Goal: Task Accomplishment & Management: Manage account settings

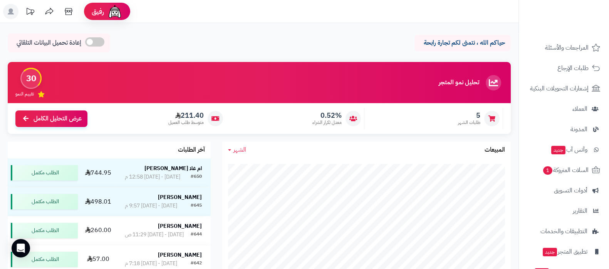
scroll to position [104, 0]
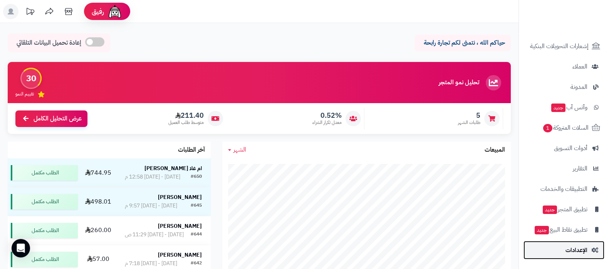
click at [575, 250] on span "الإعدادات" at bounding box center [576, 250] width 22 height 11
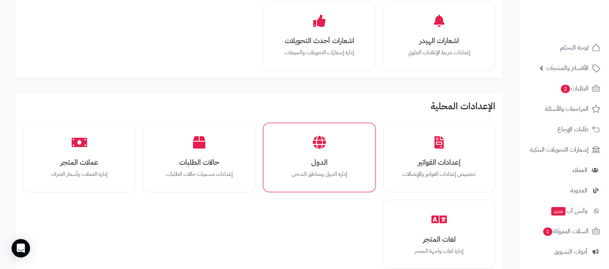
scroll to position [481, 0]
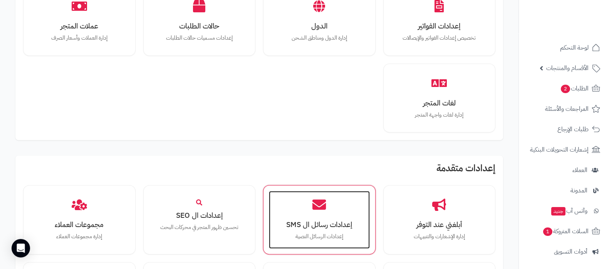
click at [317, 202] on icon at bounding box center [318, 204] width 13 height 13
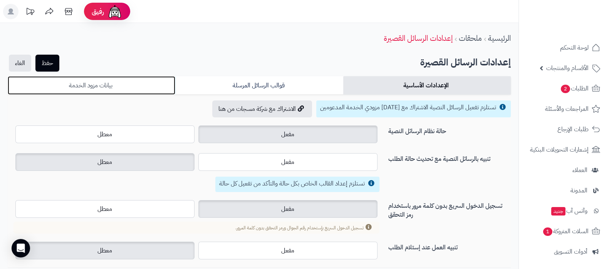
click at [149, 89] on link "بيانات مزود الخدمة" at bounding box center [91, 85] width 167 height 18
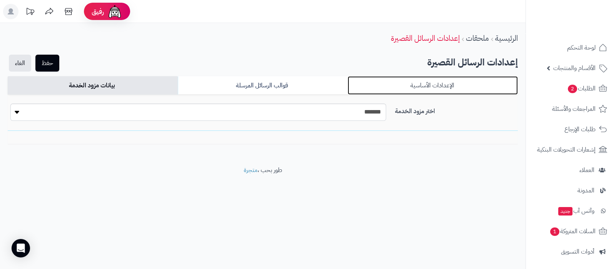
click at [408, 88] on link "الإعدادات الأساسية" at bounding box center [433, 85] width 170 height 18
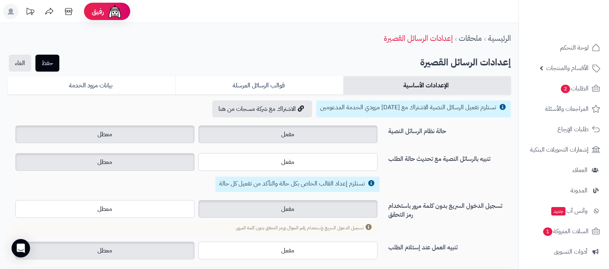
drag, startPoint x: 127, startPoint y: 134, endPoint x: 127, endPoint y: 144, distance: 10.8
click at [127, 133] on label "معطل" at bounding box center [104, 134] width 179 height 18
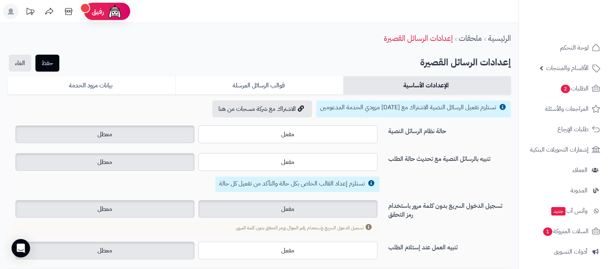
click at [155, 209] on label "معطل" at bounding box center [104, 209] width 179 height 18
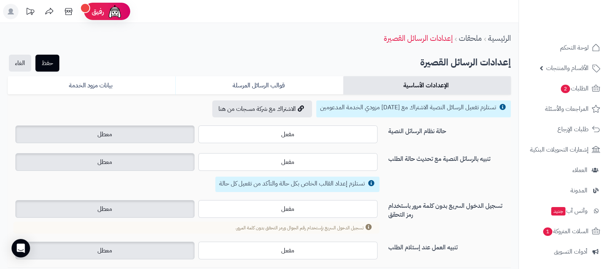
click at [60, 64] on div "حفظ الغاء" at bounding box center [34, 63] width 53 height 17
click at [48, 72] on div "الرئيسية ملحقات إعدادات الرسائل القصيرة حفظ الغاء إعدادات الرسائل القصيرة الإعد…" at bounding box center [259, 156] width 518 height 266
click at [54, 66] on button "حفظ" at bounding box center [47, 62] width 24 height 17
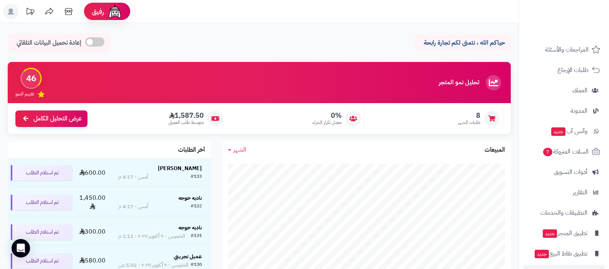
scroll to position [83, 0]
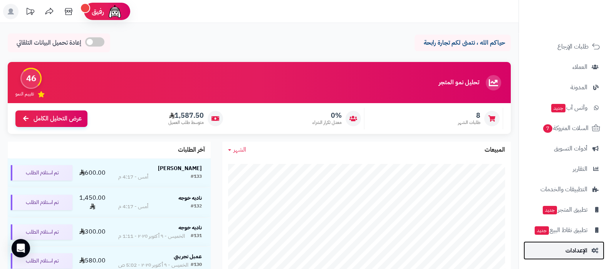
click at [574, 257] on link "الإعدادات" at bounding box center [563, 250] width 81 height 18
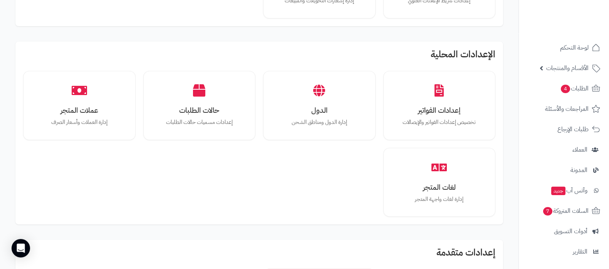
scroll to position [481, 0]
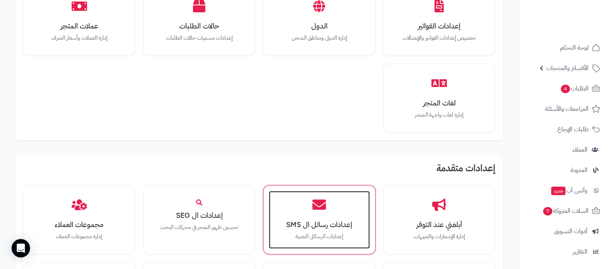
click at [317, 237] on p "إعدادات الرسائل النصية" at bounding box center [318, 236] width 85 height 8
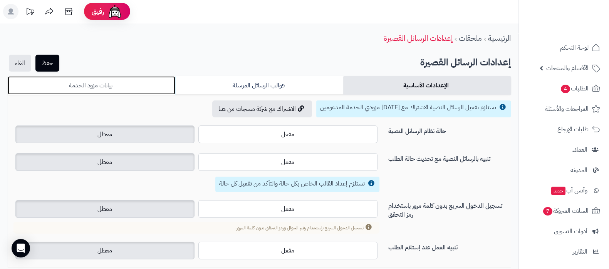
click at [144, 83] on link "بيانات مزود الخدمة" at bounding box center [91, 85] width 167 height 18
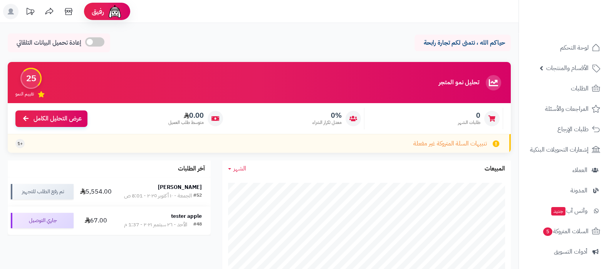
click at [567, 68] on span "الأقسام والمنتجات" at bounding box center [567, 68] width 42 height 11
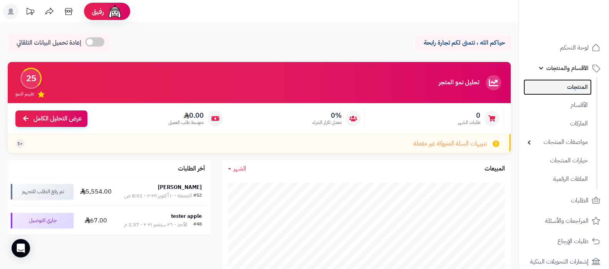
click at [564, 86] on link "المنتجات" at bounding box center [557, 87] width 68 height 16
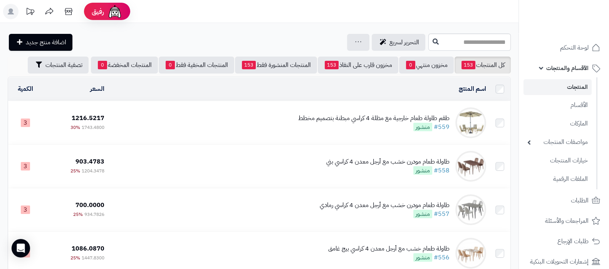
click at [370, 116] on div "طقم طاولة طعام خارجية مع مظلة 4 كراسي مبطنة بتصميم مخطط" at bounding box center [373, 118] width 151 height 9
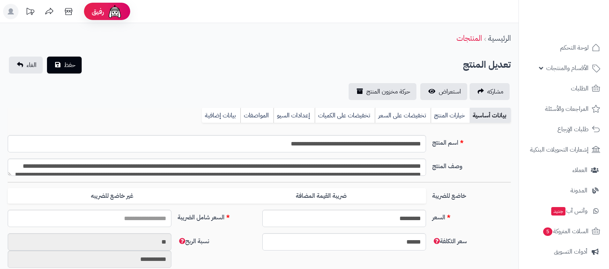
type input "*******"
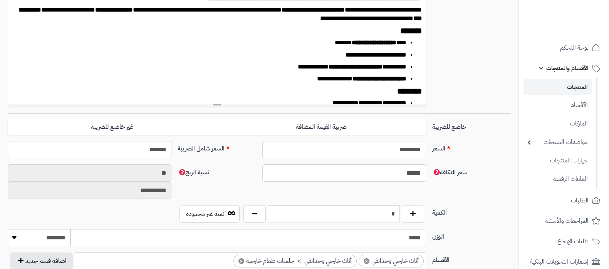
type input "*******"
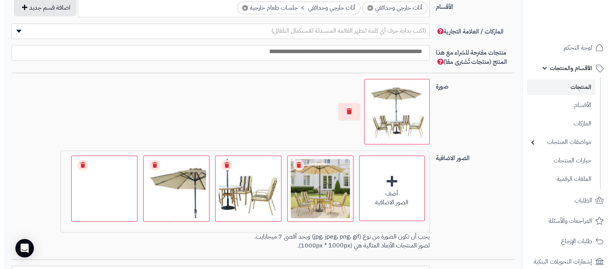
scroll to position [484, 0]
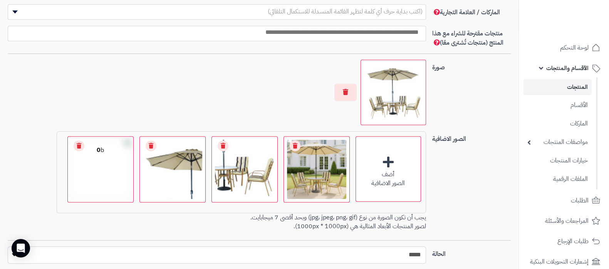
click at [77, 143] on link "Remove file" at bounding box center [79, 145] width 11 height 11
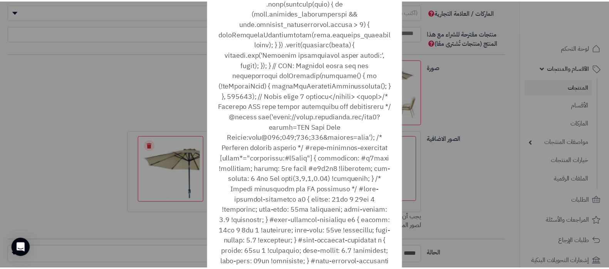
scroll to position [27849, 0]
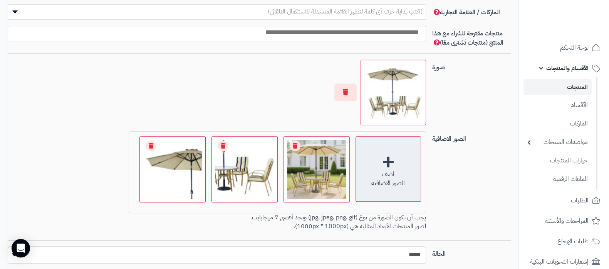
click at [401, 168] on div "أضف الصور الاضافية" at bounding box center [387, 168] width 65 height 65
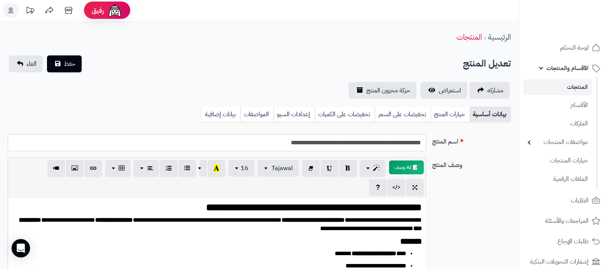
scroll to position [0, 0]
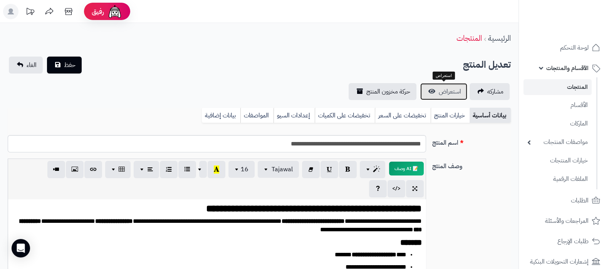
click at [450, 89] on span "استعراض" at bounding box center [449, 91] width 22 height 9
click at [65, 67] on span "حفظ" at bounding box center [70, 64] width 12 height 9
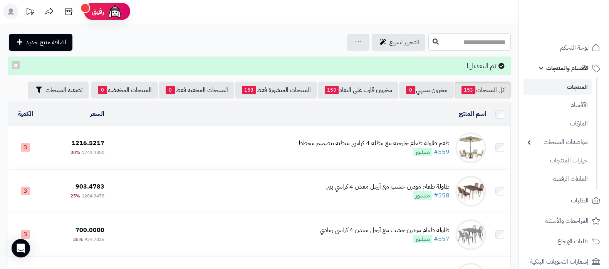
click at [350, 142] on div "طقم طاولة طعام خارجية مع مظلة 4 كراسي مبطنة بتصميم مخطط" at bounding box center [373, 143] width 151 height 9
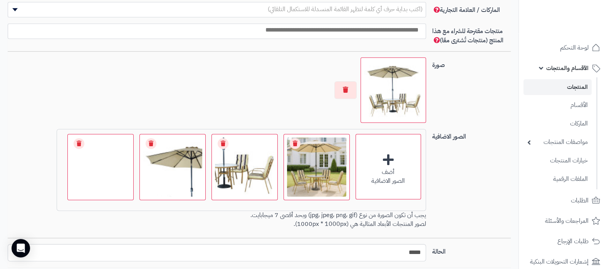
scroll to position [505, 0]
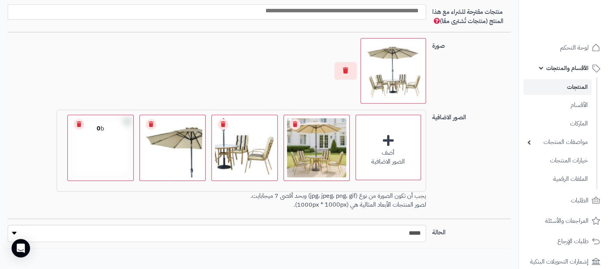
click at [84, 124] on link "Remove file" at bounding box center [79, 124] width 11 height 11
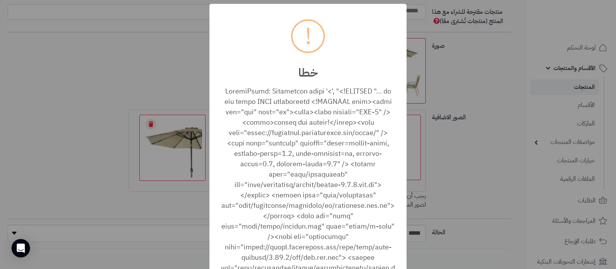
click at [390, 148] on div "× ! خطا أغلاق No Cancel" at bounding box center [308, 134] width 616 height 269
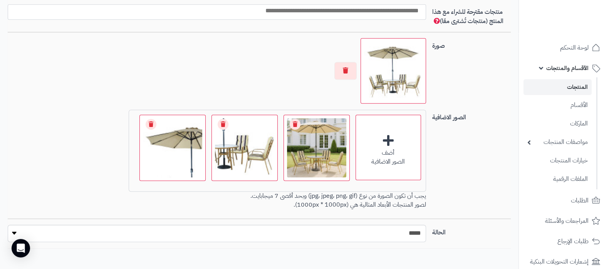
click at [390, 149] on div "أضف" at bounding box center [388, 153] width 65 height 9
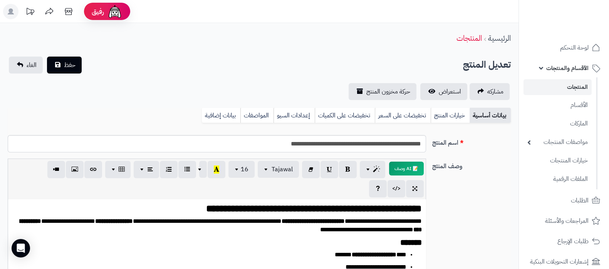
scroll to position [0, 0]
click at [60, 67] on button "حفظ" at bounding box center [64, 64] width 35 height 17
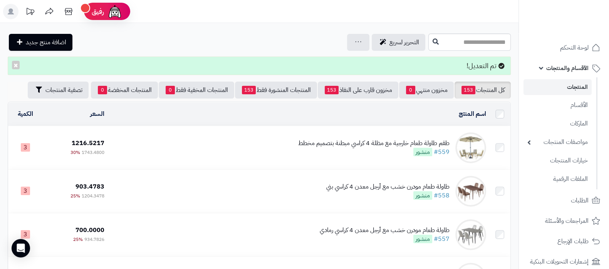
click at [396, 139] on div "طقم طاولة طعام خارجية مع مظلة 4 كراسي مبطنة بتصميم مخطط" at bounding box center [373, 143] width 151 height 9
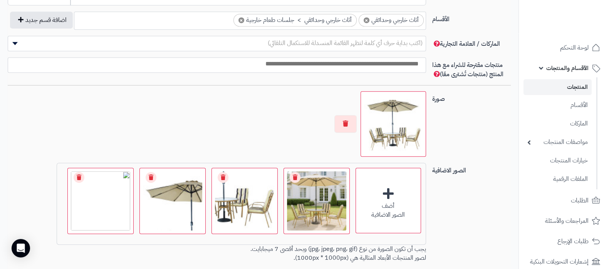
scroll to position [500, 0]
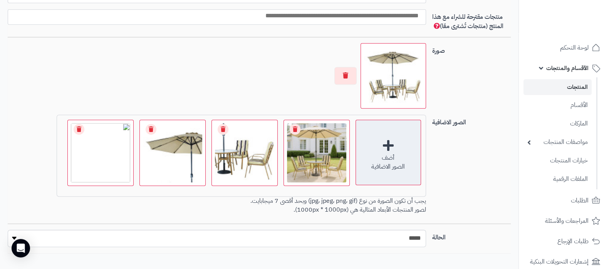
click at [390, 142] on div "أضف الصور الاضافية" at bounding box center [387, 152] width 65 height 65
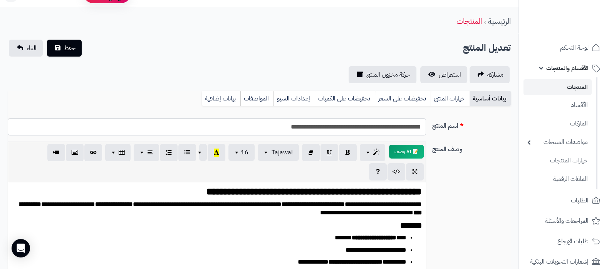
scroll to position [0, 0]
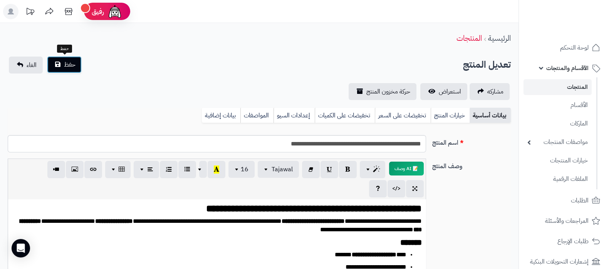
click at [64, 64] on span "حفظ" at bounding box center [70, 64] width 12 height 9
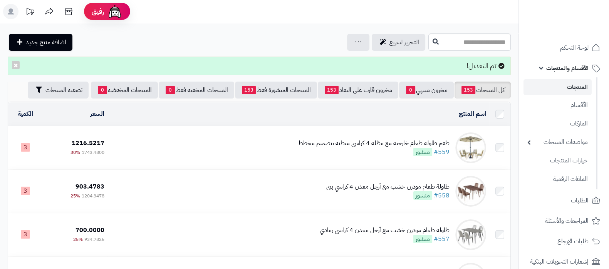
click at [340, 141] on div "طقم طاولة طعام خارجية مع مظلة 4 كراسي مبطنة بتصميم مخطط" at bounding box center [373, 143] width 151 height 9
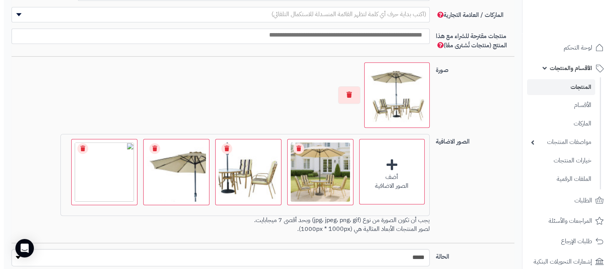
scroll to position [500, 0]
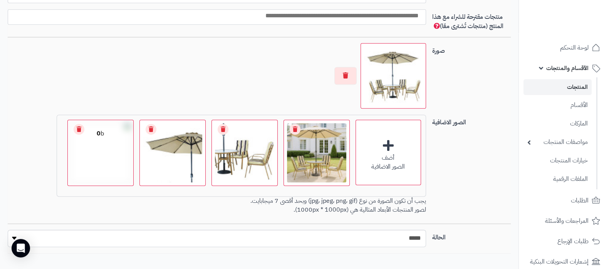
click at [78, 128] on link "Remove file" at bounding box center [79, 129] width 11 height 11
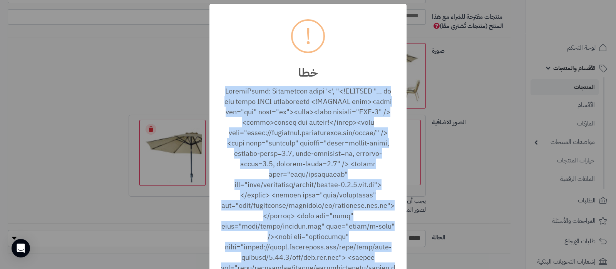
copy div "SyntaxError: Unexpected token '<', "<!DOCTYPE "... is not valid JSON parsererro…"
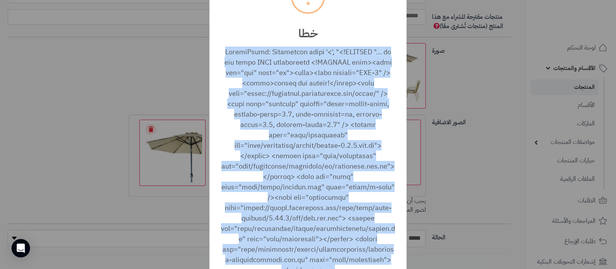
scroll to position [48, 0]
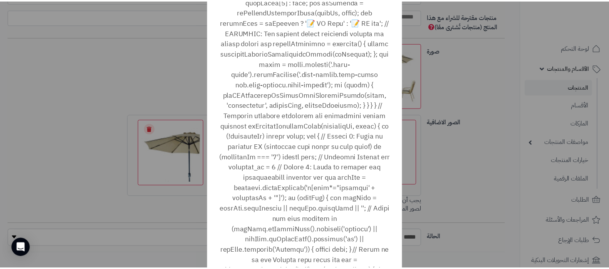
scroll to position [27849, 0]
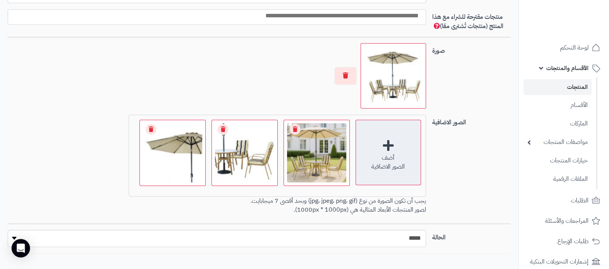
click at [390, 170] on div "الصور الاضافية" at bounding box center [388, 166] width 65 height 9
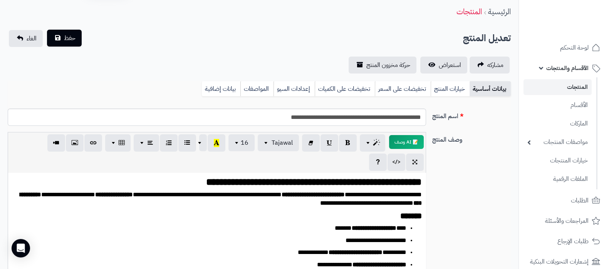
scroll to position [0, 0]
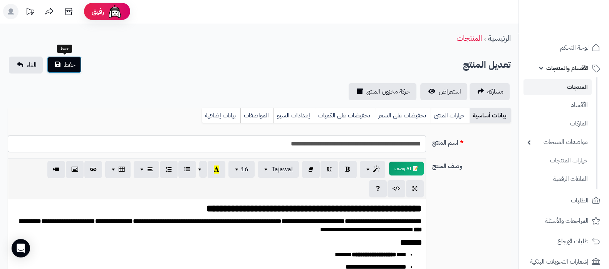
click at [62, 68] on button "حفظ" at bounding box center [64, 64] width 35 height 17
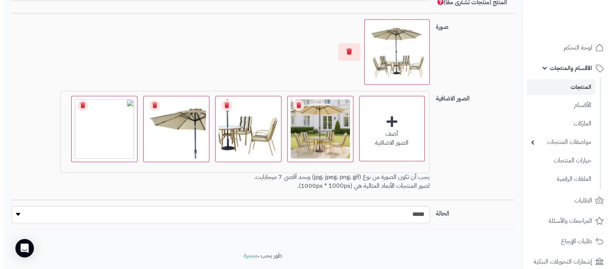
scroll to position [543, 0]
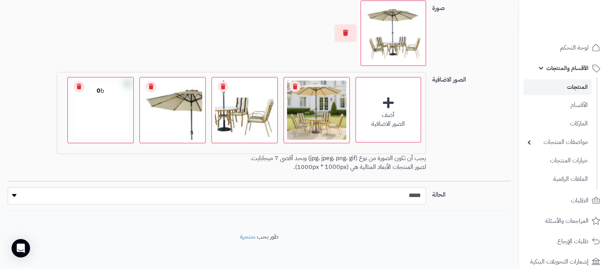
click at [80, 84] on link "Remove file" at bounding box center [79, 86] width 11 height 11
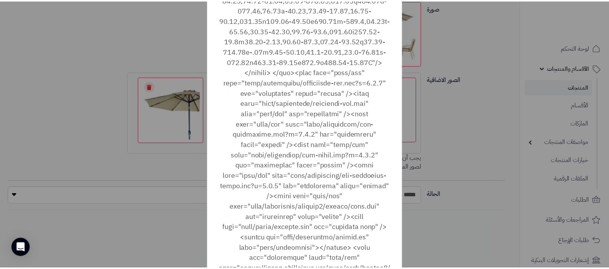
scroll to position [1010, 0]
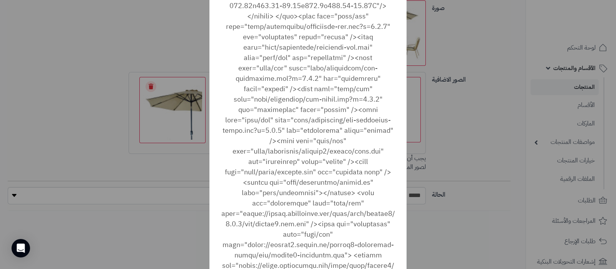
click at [74, 102] on div "× ! خطا أغلاق No Cancel" at bounding box center [308, 134] width 616 height 269
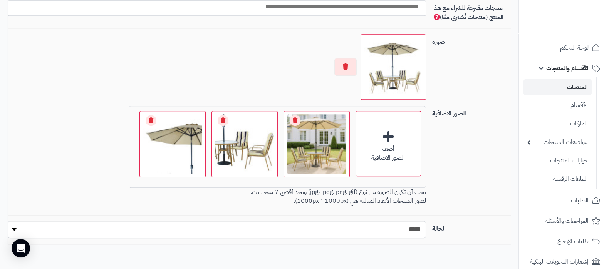
scroll to position [495, 0]
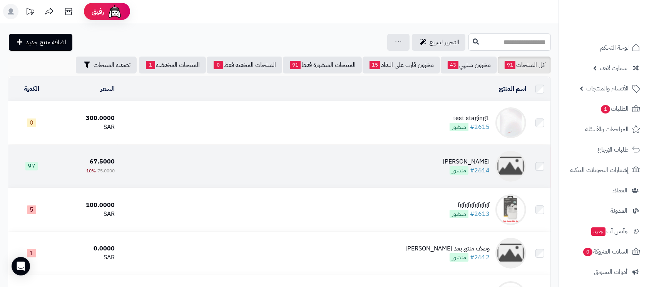
click at [474, 158] on div "[PERSON_NAME]" at bounding box center [466, 161] width 47 height 9
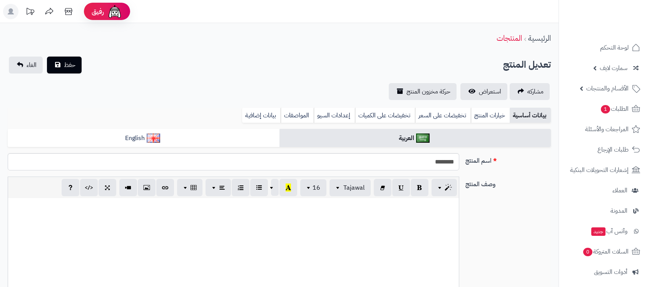
select select
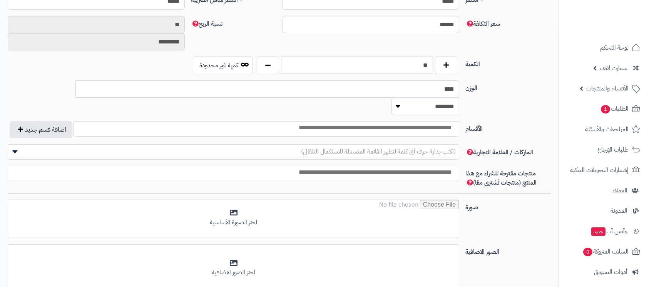
scroll to position [463, 0]
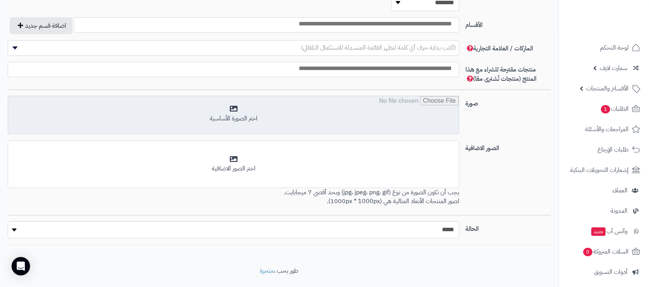
click at [249, 96] on input "file" at bounding box center [233, 115] width 451 height 38
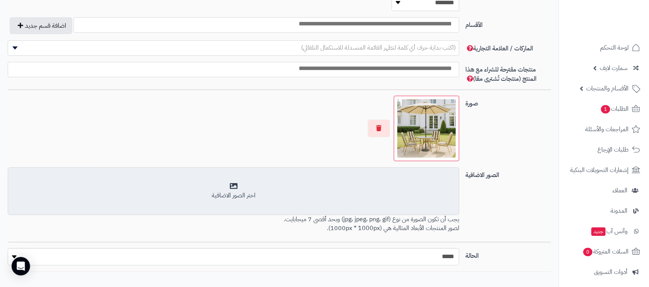
click at [239, 191] on div "اختر الصور الاضافية" at bounding box center [233, 195] width 441 height 9
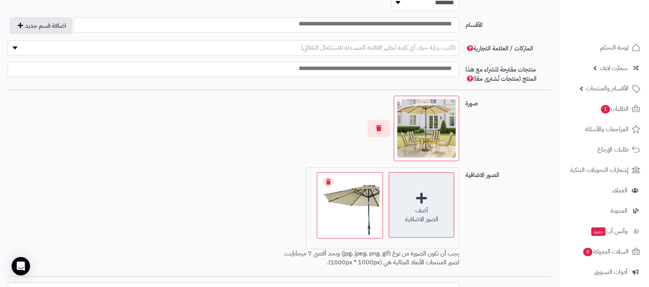
click at [425, 206] on div "أضف" at bounding box center [421, 210] width 65 height 9
click at [419, 206] on div "أضف" at bounding box center [421, 210] width 65 height 9
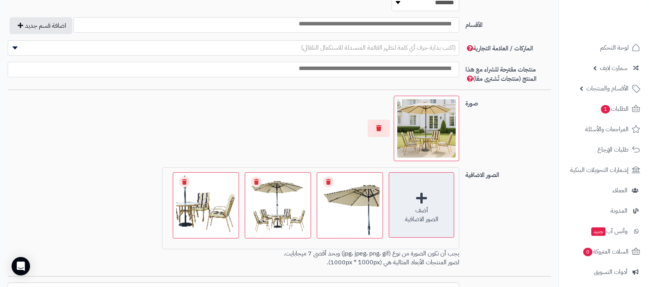
click at [420, 206] on div "أضف" at bounding box center [421, 210] width 65 height 9
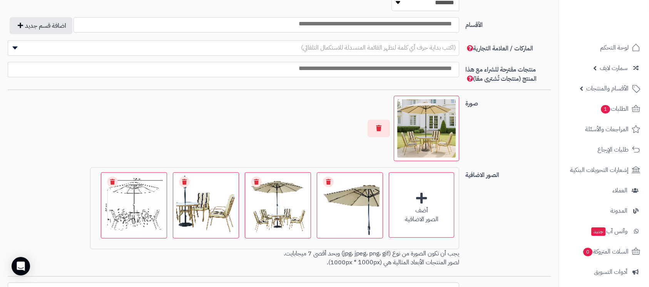
click at [5, 167] on div "أضف الصور الاضافية اختر الصور الاضافية 0.2 MB 1760278151208-4.jpg Check Error R…" at bounding box center [234, 218] width 458 height 103
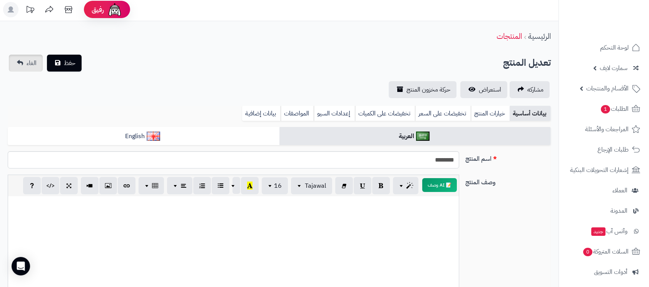
scroll to position [0, 0]
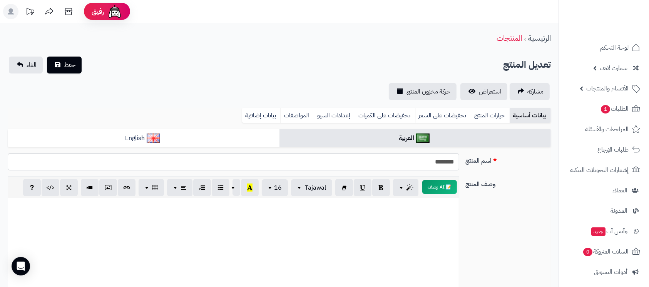
click at [65, 58] on button "حفظ" at bounding box center [64, 64] width 35 height 17
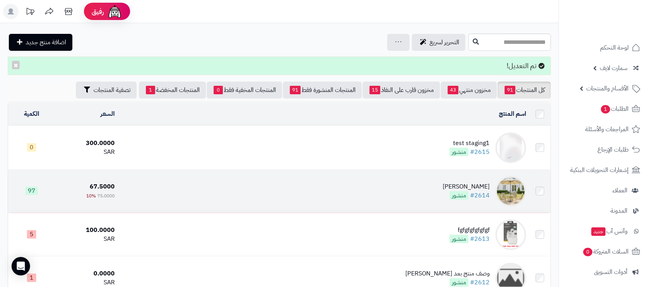
click at [437, 184] on td "[PERSON_NAME] #2614 منشور" at bounding box center [323, 191] width 411 height 43
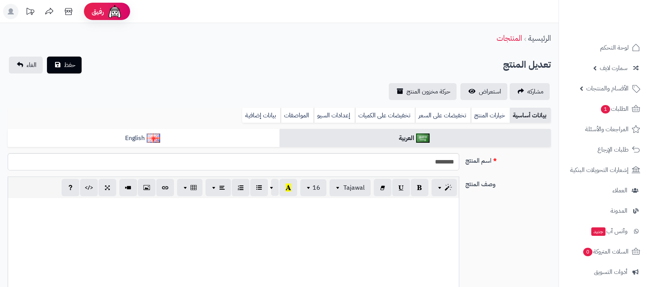
select select
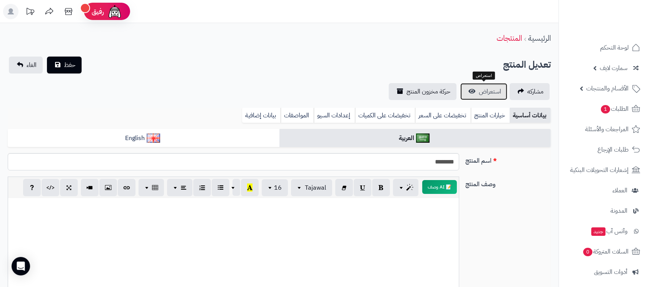
click at [487, 92] on span "استعراض" at bounding box center [490, 91] width 22 height 9
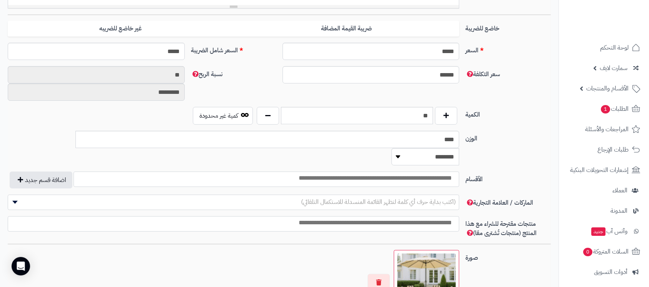
scroll to position [410, 0]
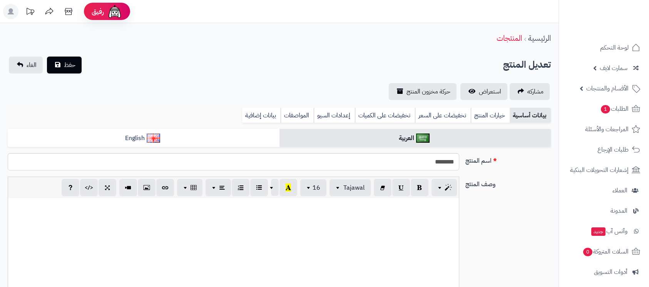
select select
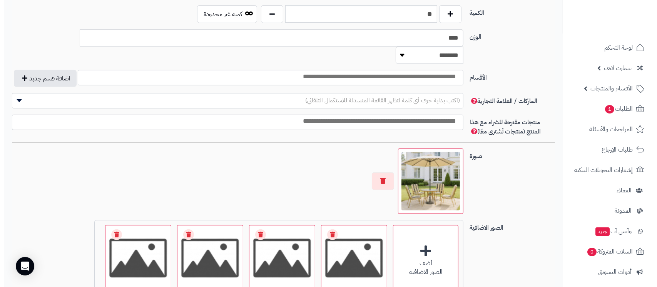
scroll to position [410, 0]
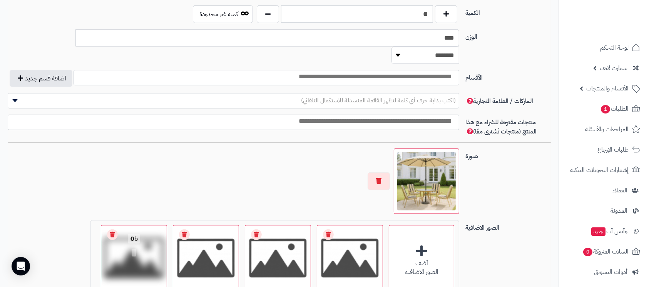
click at [115, 229] on link "Remove file" at bounding box center [112, 234] width 11 height 11
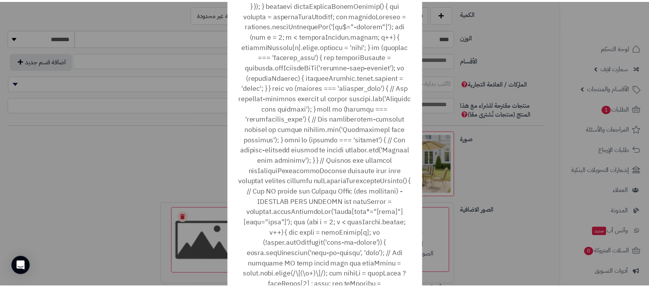
scroll to position [26045, 0]
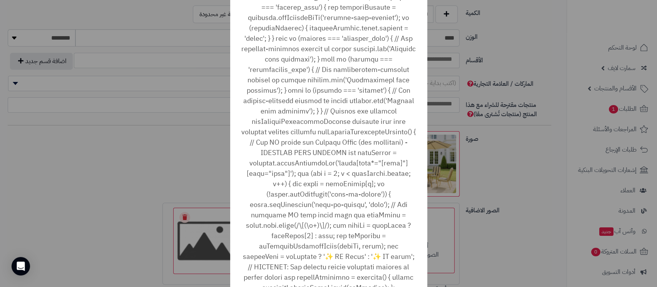
click at [550, 173] on div "× ! خطا أغلاق No Cancel" at bounding box center [328, 143] width 657 height 287
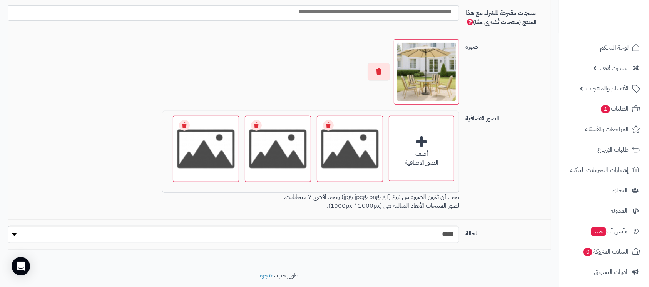
scroll to position [525, 0]
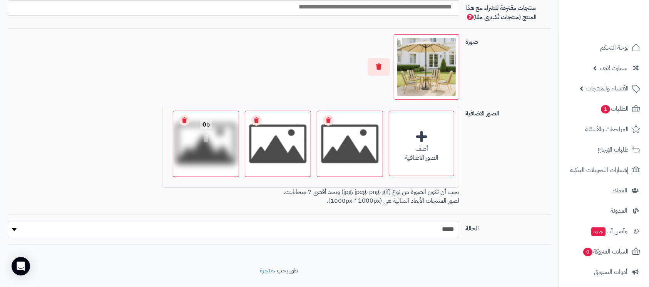
click at [187, 115] on link "Remove file" at bounding box center [184, 120] width 11 height 11
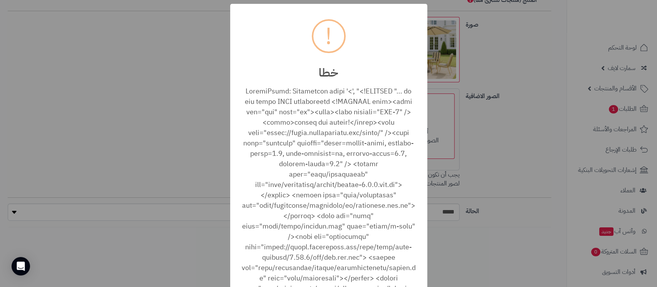
click at [147, 59] on div "× ! خطا أغلاق No Cancel" at bounding box center [328, 143] width 657 height 287
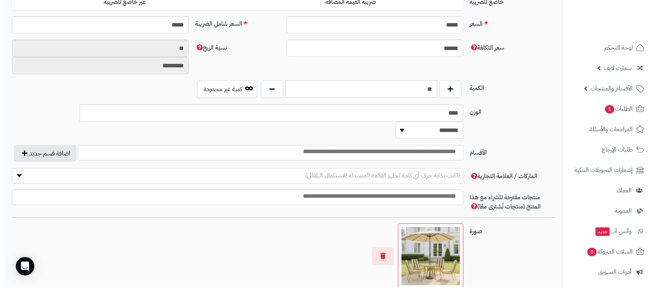
scroll to position [473, 0]
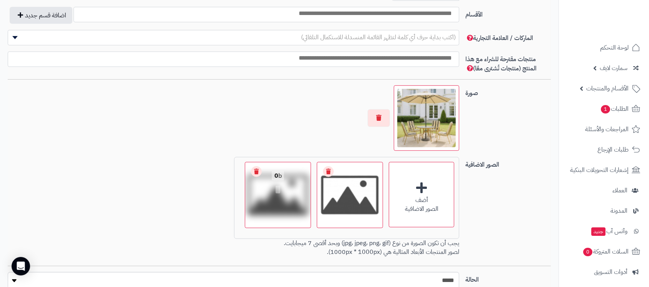
click at [259, 166] on link "Remove file" at bounding box center [256, 171] width 11 height 11
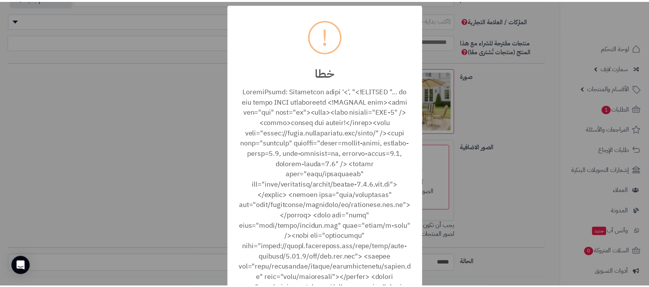
scroll to position [0, 0]
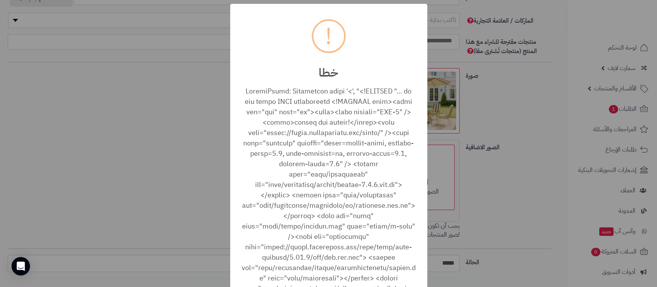
click at [188, 82] on div "× ! خطا أغلاق No Cancel" at bounding box center [328, 143] width 657 height 287
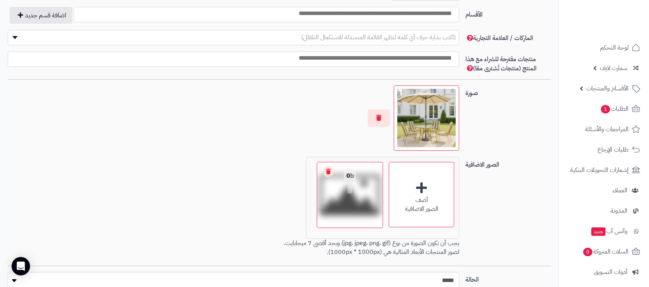
click at [326, 166] on link "Remove file" at bounding box center [328, 171] width 11 height 11
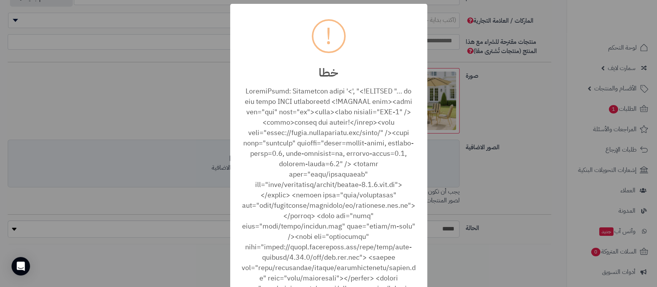
click at [157, 87] on div "× ! خطا أغلاق No Cancel" at bounding box center [328, 143] width 657 height 287
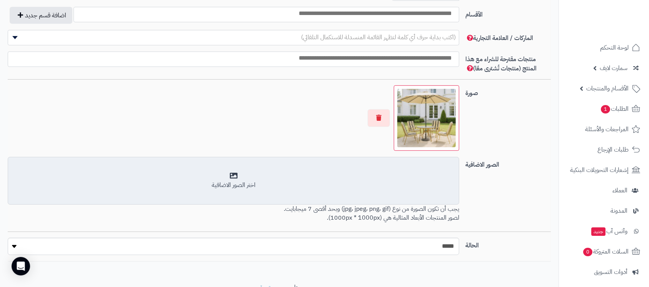
click at [249, 181] on div "اختر الصور الاضافية" at bounding box center [233, 185] width 441 height 9
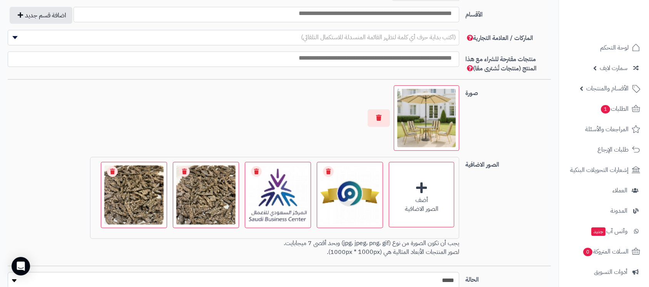
click at [43, 159] on div "أضف الصور الاضافية اختر الصور الاضافية 0.1 MB 1760278435852-1710334281-ممعروف-4…" at bounding box center [234, 208] width 458 height 103
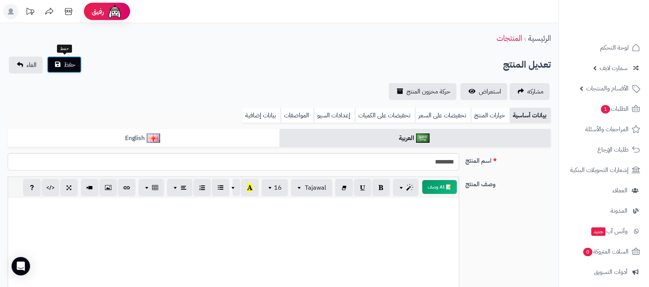
click at [67, 65] on span "حفظ" at bounding box center [70, 64] width 12 height 9
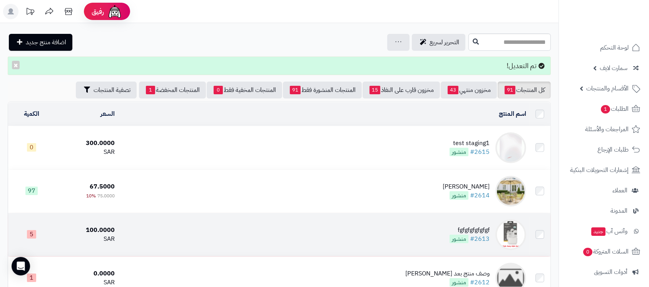
drag, startPoint x: 465, startPoint y: 178, endPoint x: 430, endPoint y: 227, distance: 60.9
click at [456, 191] on td "[PERSON_NAME] #2614 منشور" at bounding box center [323, 191] width 411 height 43
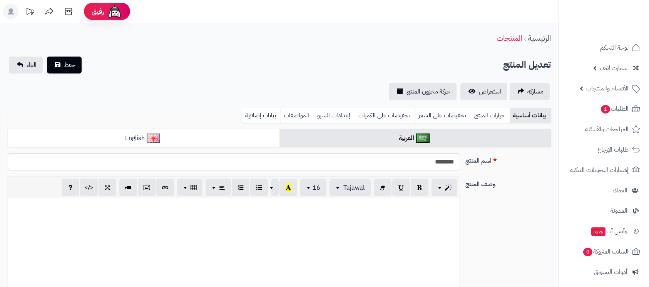
select select
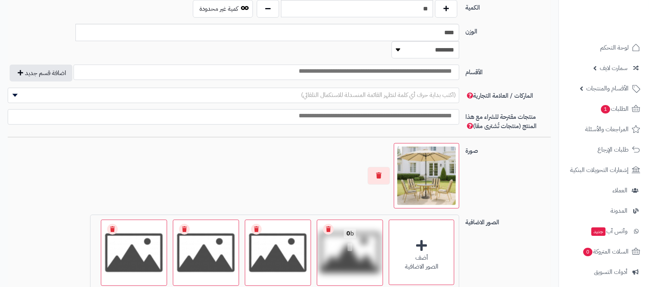
scroll to position [462, 0]
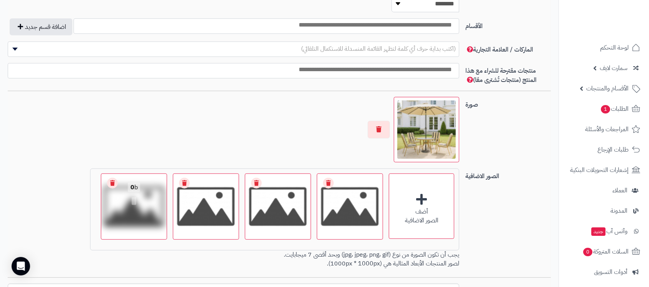
click at [110, 178] on link "Remove file" at bounding box center [112, 183] width 11 height 11
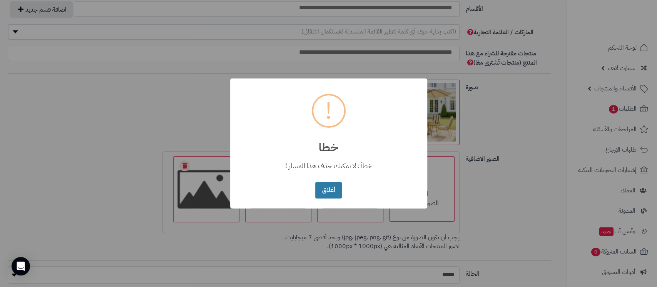
click at [330, 189] on button "أغلاق" at bounding box center [328, 190] width 27 height 17
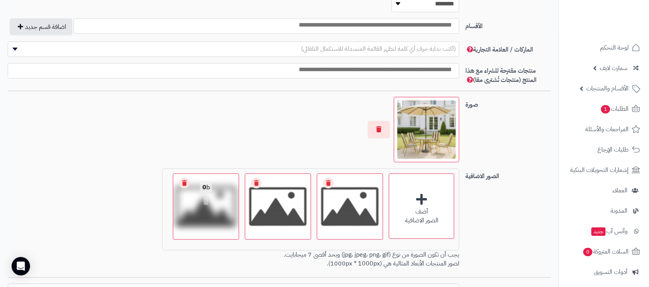
click at [181, 178] on link "Remove file" at bounding box center [184, 183] width 11 height 11
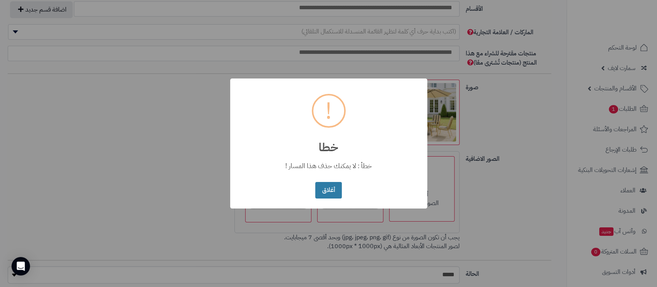
click at [333, 190] on button "أغلاق" at bounding box center [328, 190] width 27 height 17
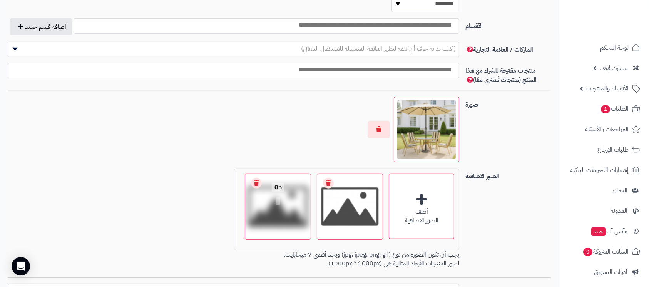
click at [259, 178] on link "Remove file" at bounding box center [256, 183] width 11 height 11
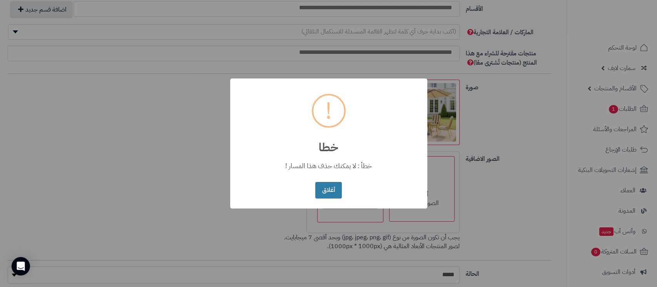
click at [328, 185] on button "أغلاق" at bounding box center [328, 190] width 27 height 17
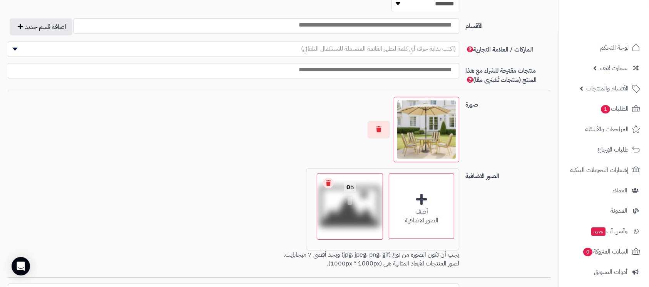
click at [324, 178] on link "Remove file" at bounding box center [328, 183] width 11 height 11
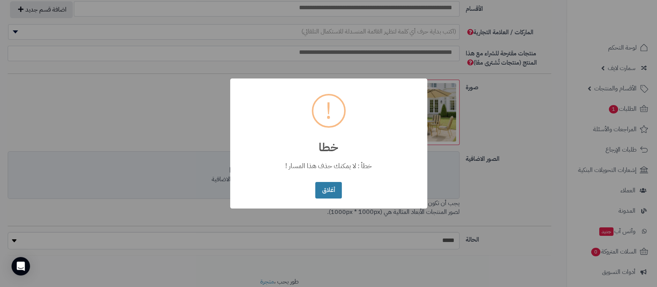
click at [329, 192] on button "أغلاق" at bounding box center [328, 190] width 27 height 17
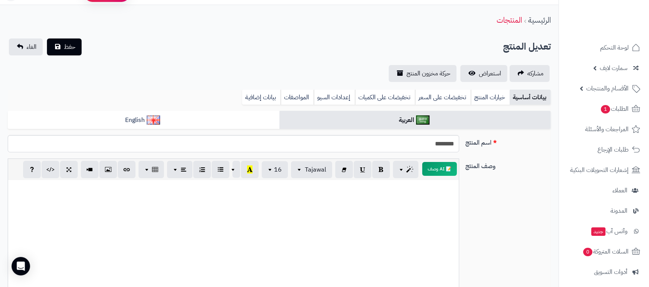
scroll to position [0, 0]
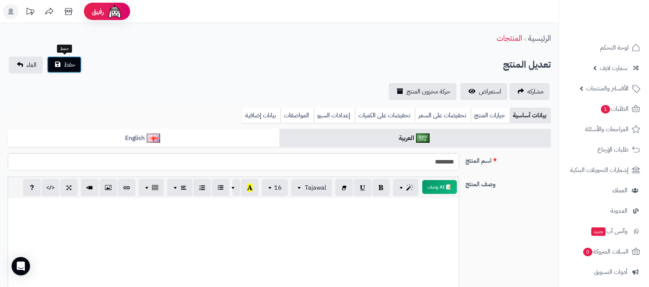
click at [61, 66] on button "حفظ" at bounding box center [64, 64] width 35 height 17
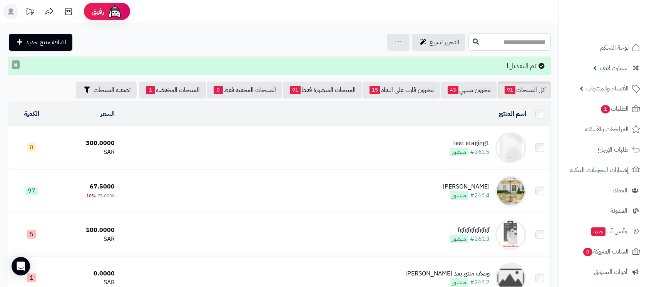
click at [18, 66] on button "×" at bounding box center [16, 64] width 8 height 8
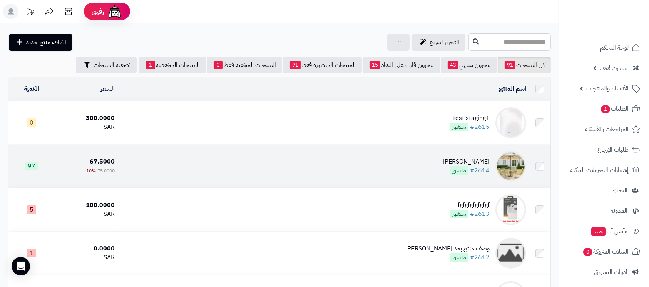
click at [436, 154] on td "كوفي ديو #2614 منشور" at bounding box center [323, 166] width 411 height 43
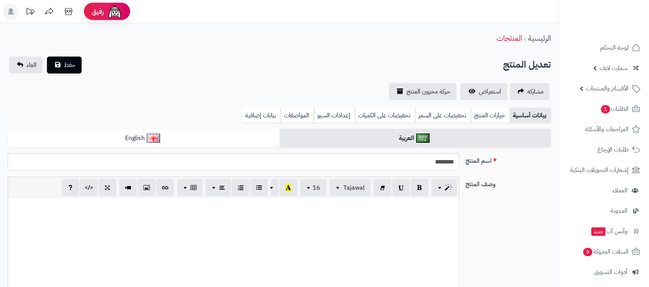
select select
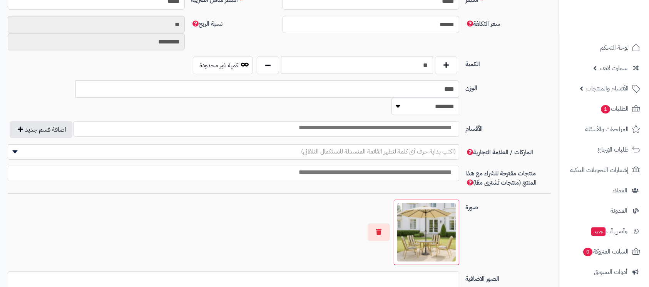
scroll to position [462, 0]
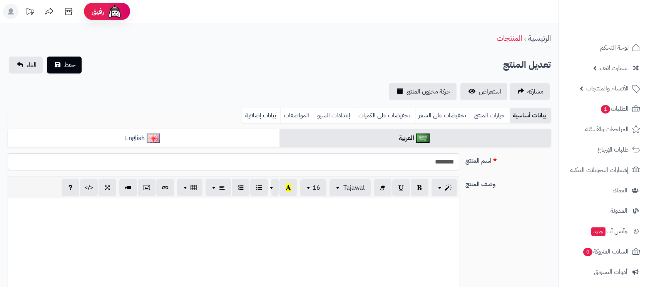
select select
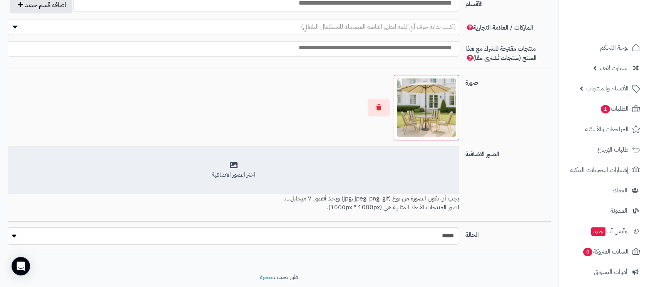
scroll to position [490, 0]
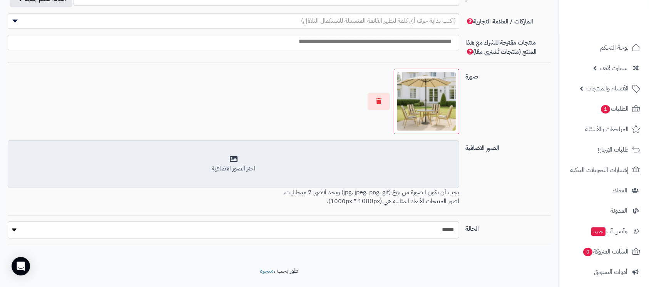
click at [236, 156] on div "اختر الصور الاضافية" at bounding box center [233, 165] width 441 height 18
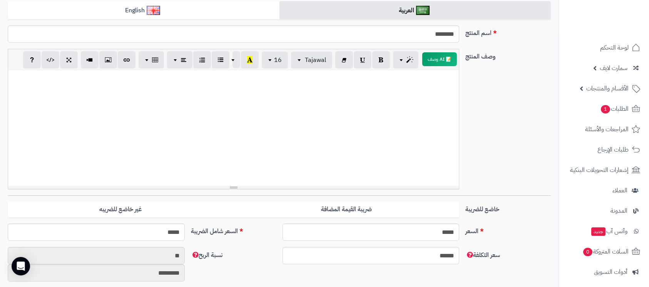
scroll to position [0, 0]
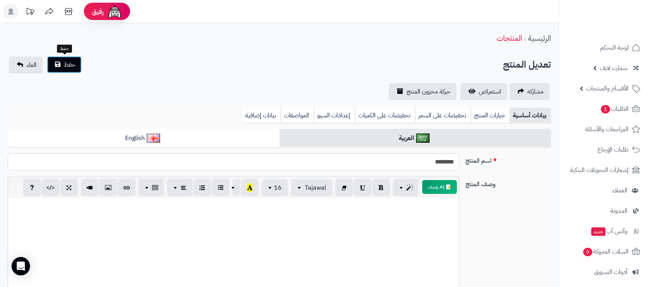
click at [68, 62] on span "حفظ" at bounding box center [70, 64] width 12 height 9
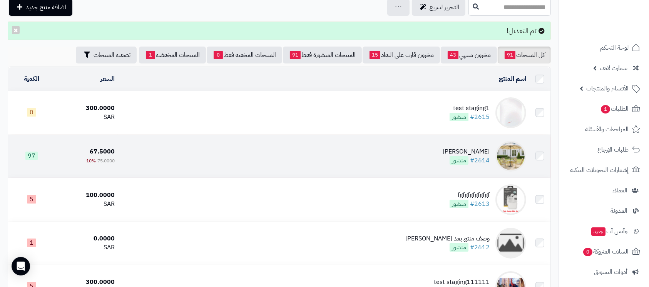
scroll to position [51, 0]
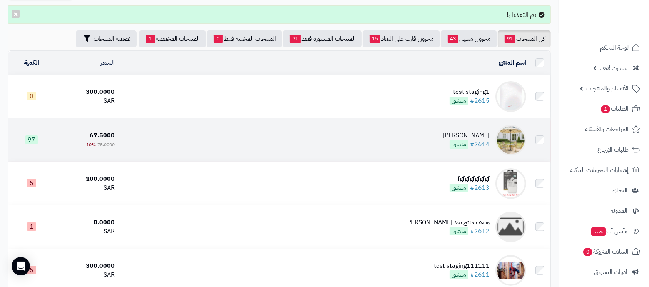
click at [439, 131] on td "كوفي ديو #2614 منشور" at bounding box center [323, 140] width 411 height 43
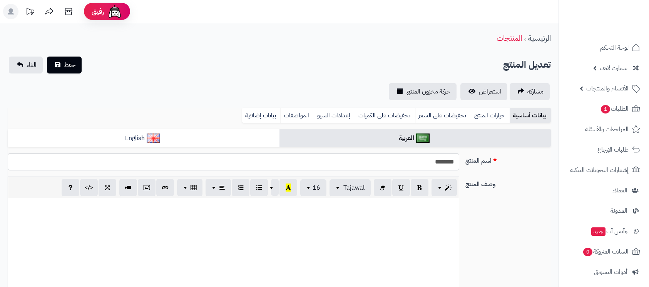
select select
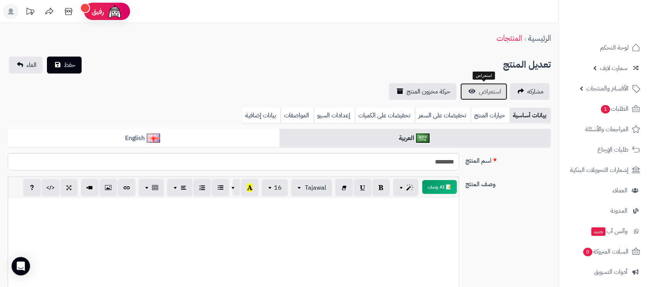
click at [483, 93] on span "استعراض" at bounding box center [490, 91] width 22 height 9
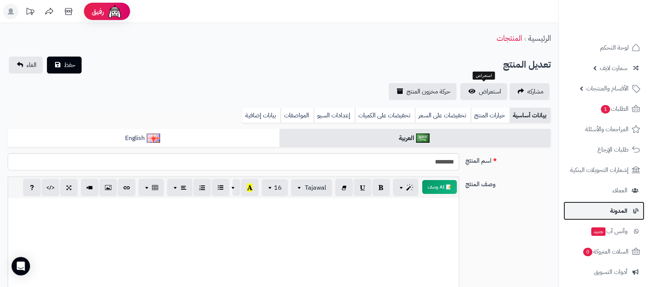
click at [605, 206] on link "المدونة" at bounding box center [604, 211] width 81 height 18
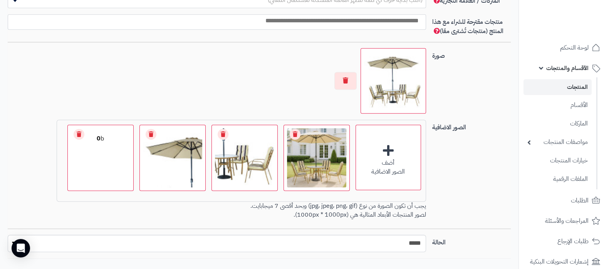
scroll to position [495, 0]
click at [78, 132] on link "Remove file" at bounding box center [79, 134] width 11 height 11
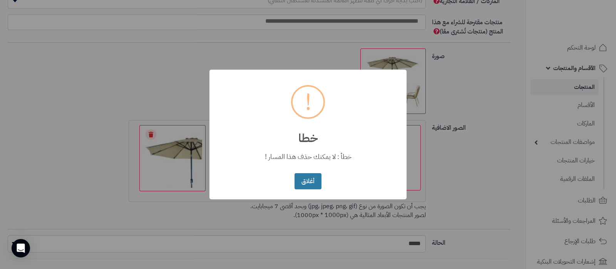
click at [295, 184] on button "أغلاق" at bounding box center [307, 181] width 27 height 17
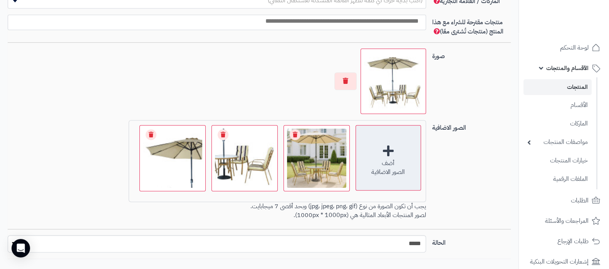
click at [377, 169] on div "الصور الاضافية" at bounding box center [388, 172] width 65 height 9
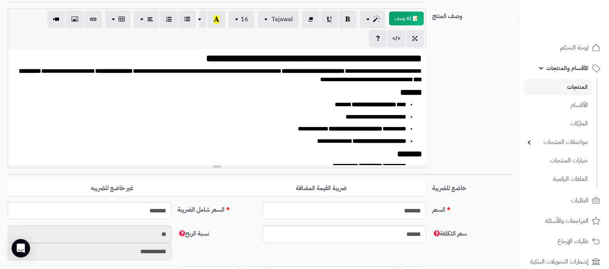
scroll to position [14, 0]
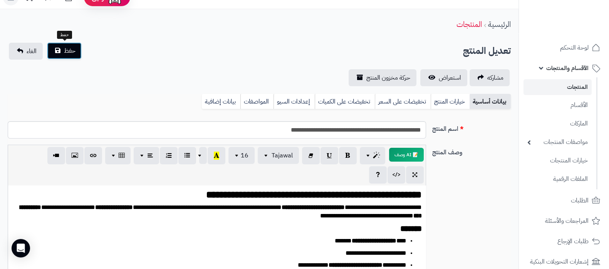
click at [59, 43] on button "حفظ" at bounding box center [64, 50] width 35 height 17
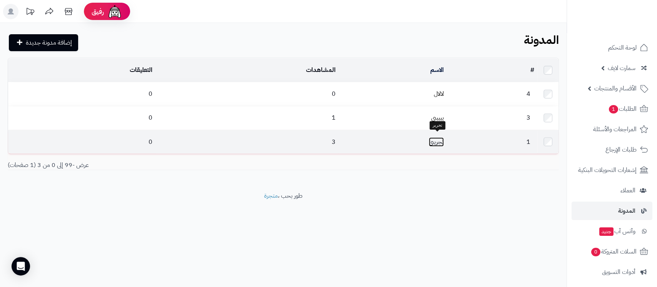
click at [432, 137] on link "تجريبي" at bounding box center [436, 141] width 15 height 9
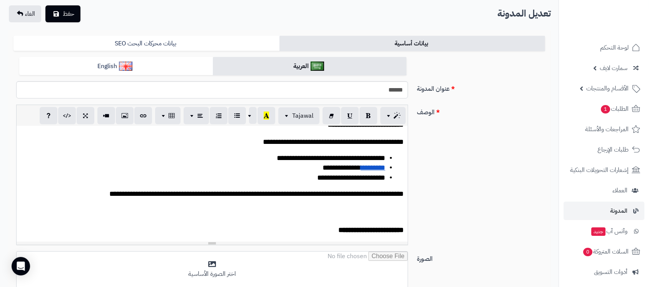
scroll to position [667, 0]
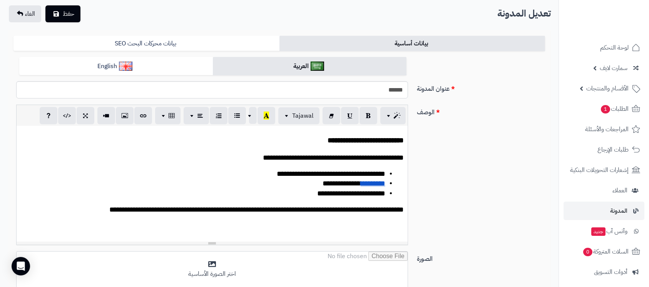
click at [158, 124] on p "**********" at bounding box center [193, 119] width 346 height 10
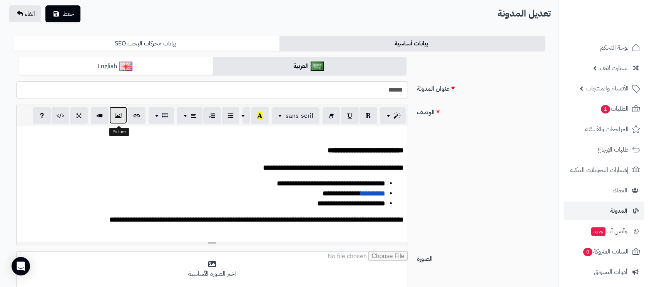
click at [117, 119] on icon "button" at bounding box center [117, 115] width 5 height 8
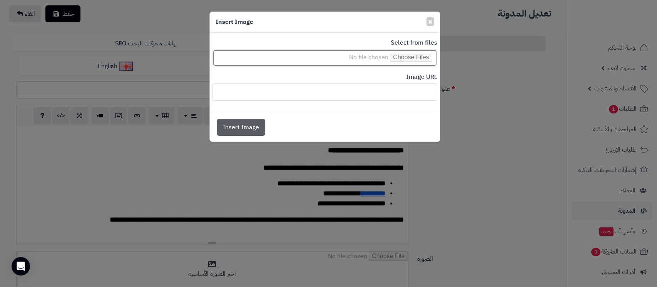
click at [416, 54] on input "file" at bounding box center [324, 57] width 225 height 17
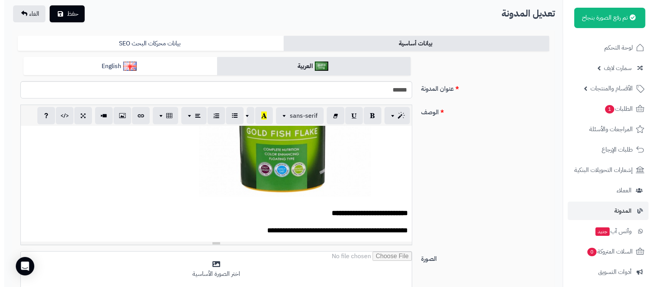
scroll to position [821, 0]
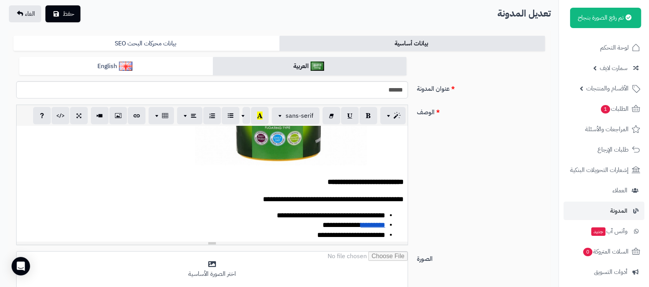
click at [303, 186] on div "**********" at bounding box center [212, 183] width 391 height 115
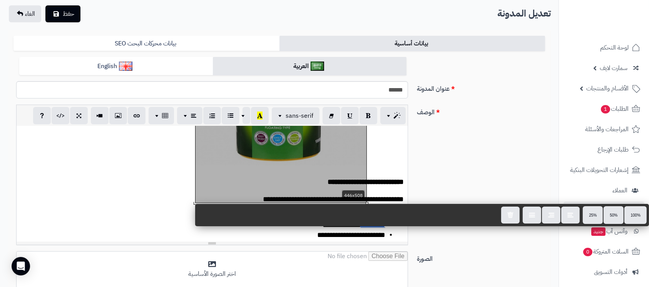
click at [482, 162] on div "**********" at bounding box center [279, 178] width 538 height 147
click at [117, 120] on button "button" at bounding box center [118, 115] width 18 height 17
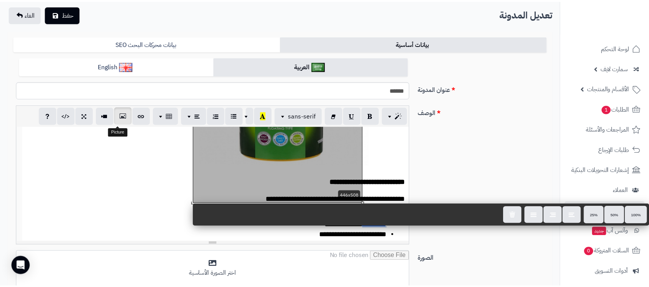
scroll to position [0, 0]
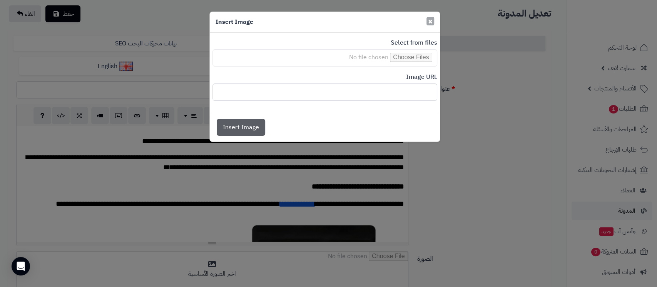
click at [431, 21] on span "×" at bounding box center [430, 21] width 5 height 12
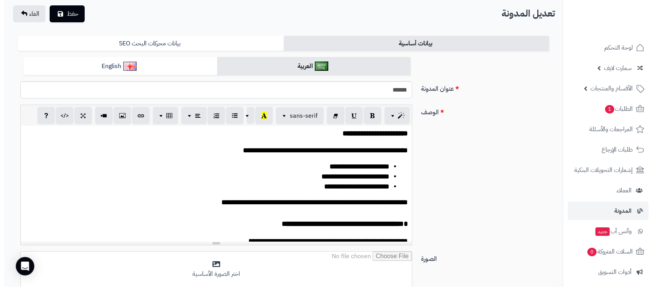
scroll to position [924, 0]
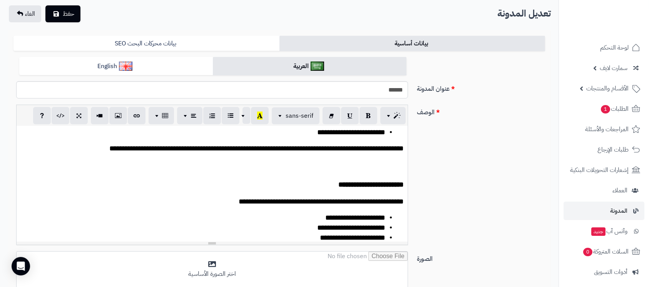
click at [340, 168] on p at bounding box center [211, 164] width 383 height 8
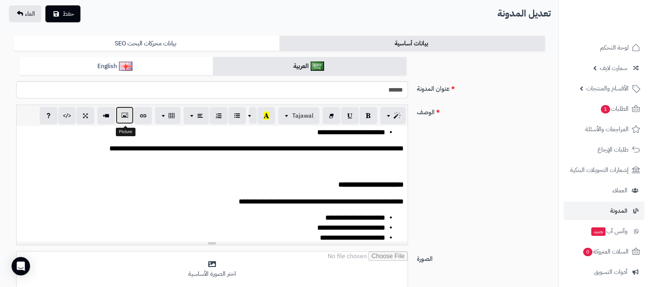
click at [128, 120] on button "button" at bounding box center [125, 115] width 18 height 17
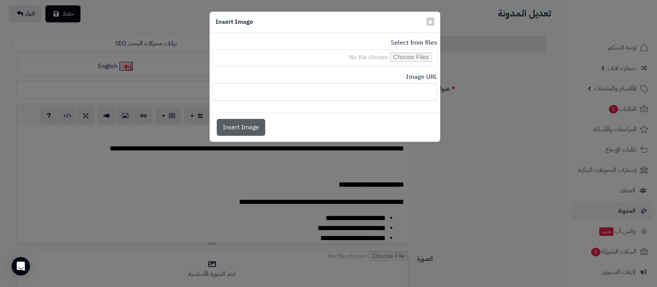
paste input "**********"
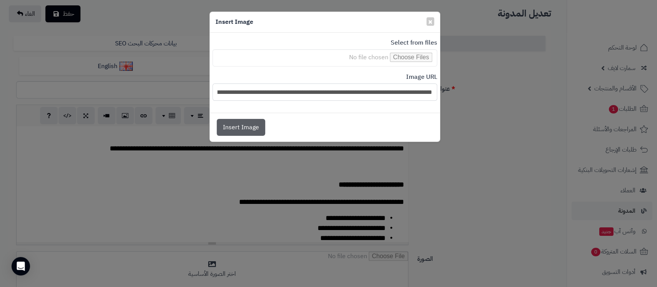
scroll to position [0, -573]
type input "**********"
click at [229, 128] on button "Insert Image" at bounding box center [241, 127] width 48 height 17
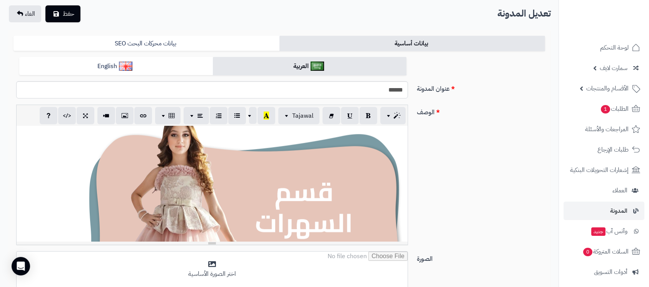
scroll to position [1078, 0]
click at [125, 119] on icon "button" at bounding box center [124, 115] width 5 height 8
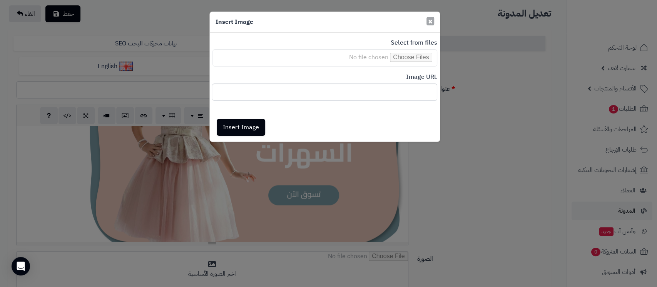
click at [428, 21] on span "×" at bounding box center [430, 21] width 5 height 12
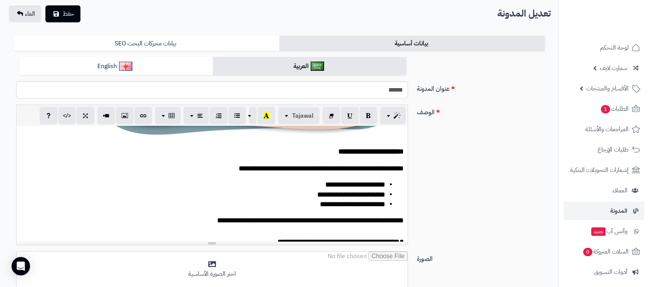
scroll to position [1149, 0]
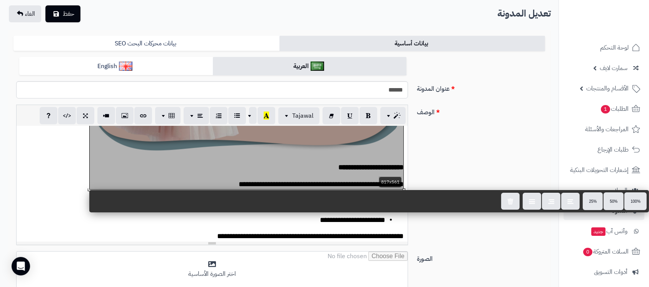
click at [375, 177] on div "**********" at bounding box center [212, 183] width 391 height 115
click at [476, 163] on div "**********" at bounding box center [279, 178] width 538 height 147
click at [438, 165] on div "**********" at bounding box center [279, 178] width 538 height 147
click at [314, 164] on div at bounding box center [247, 81] width 314 height 215
click at [57, 10] on icon "submit" at bounding box center [56, 13] width 5 height 6
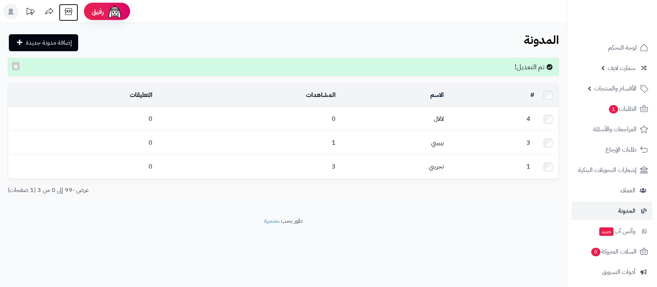
click at [68, 12] on icon at bounding box center [68, 11] width 7 height 7
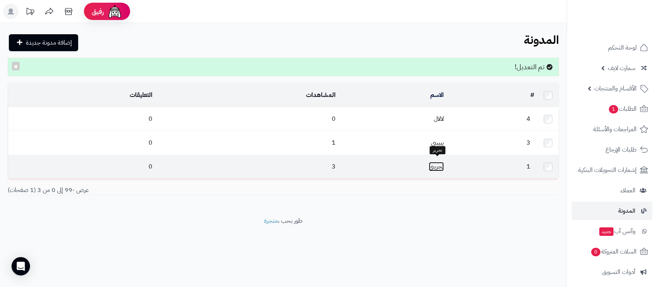
click at [443, 164] on link "تجريبي" at bounding box center [436, 166] width 15 height 9
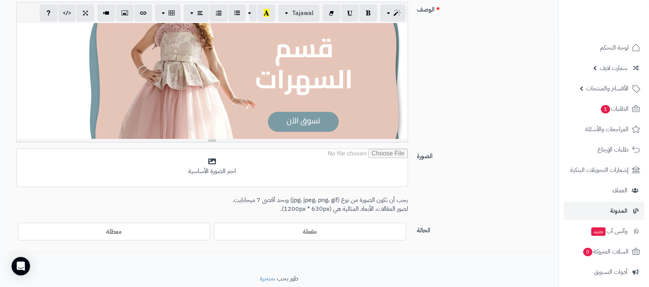
scroll to position [1078, 0]
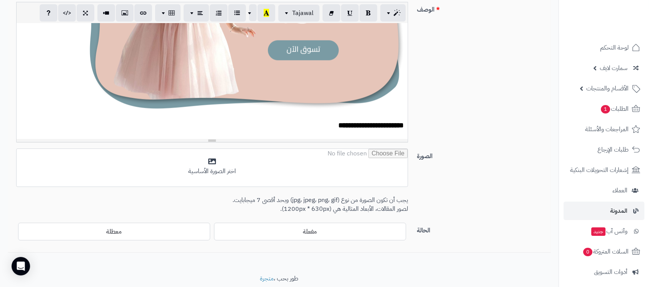
click at [191, 89] on div "**********" at bounding box center [212, 80] width 391 height 115
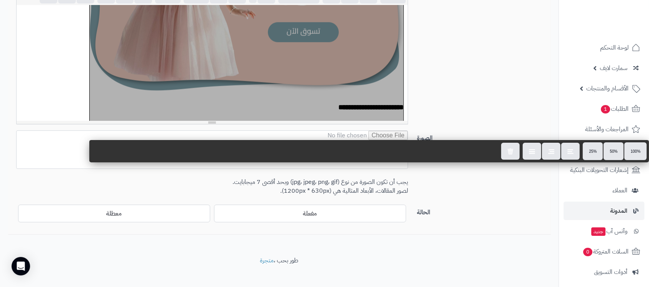
scroll to position [180, 0]
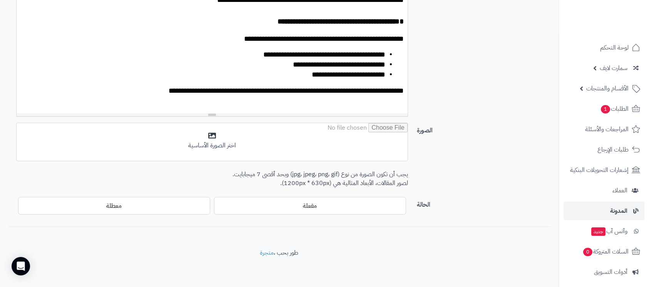
scroll to position [1283, 0]
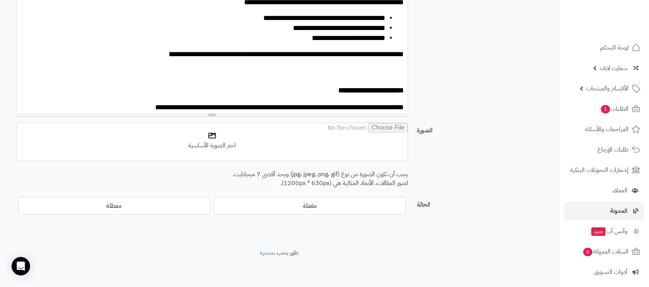
click at [329, 63] on div "**********" at bounding box center [212, 55] width 391 height 115
click at [216, 63] on div "**********" at bounding box center [212, 55] width 391 height 115
click at [223, 23] on p "**********" at bounding box center [202, 18] width 365 height 10
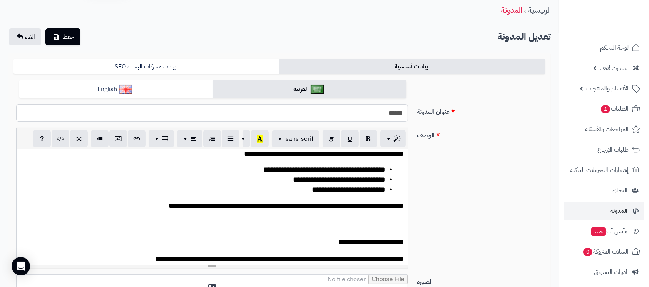
scroll to position [26, 0]
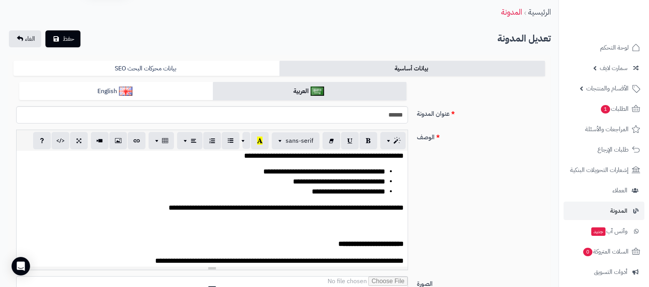
click at [399, 179] on div "**********" at bounding box center [212, 208] width 391 height 115
click at [408, 189] on div "**********" at bounding box center [212, 200] width 392 height 140
click at [403, 142] on span "**********" at bounding box center [341, 138] width 126 height 7
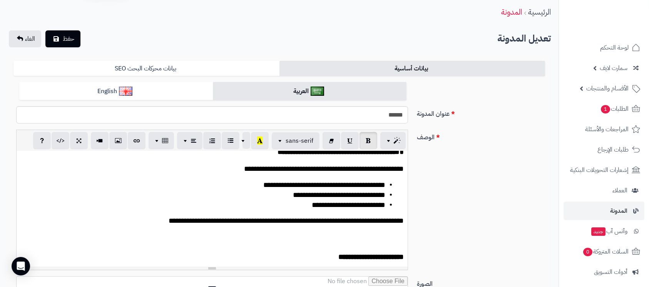
click at [401, 158] on h2 "**********" at bounding box center [211, 144] width 383 height 27
click at [114, 143] on button "button" at bounding box center [118, 140] width 18 height 17
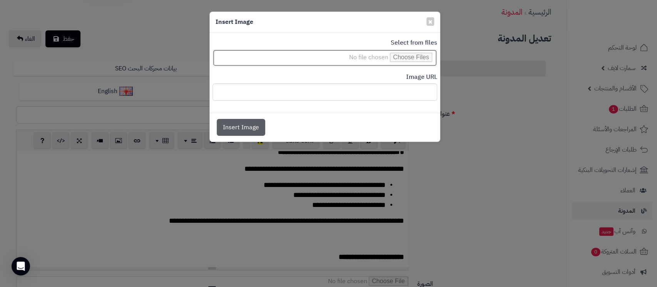
click at [410, 56] on input "file" at bounding box center [324, 57] width 225 height 17
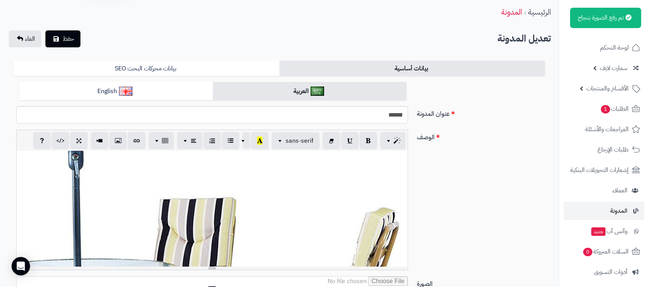
scroll to position [1386, 0]
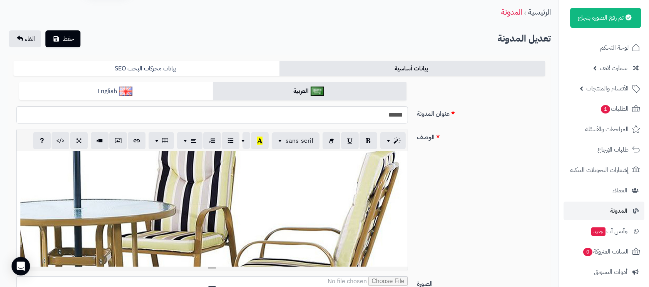
click at [229, 214] on div "**********" at bounding box center [212, 208] width 391 height 115
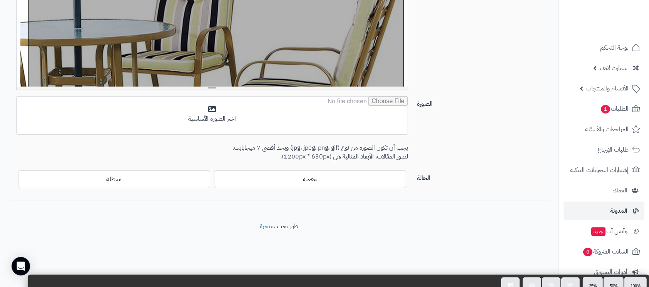
scroll to position [216, 0]
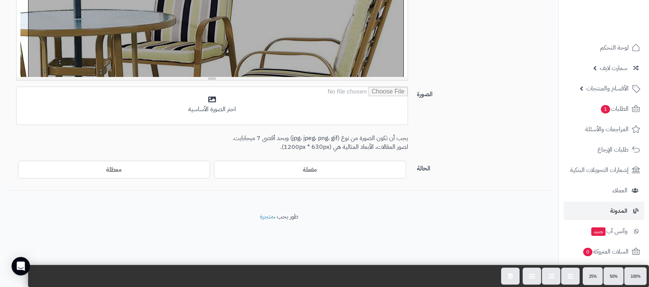
click at [376, 276] on div "100% 50% 25%" at bounding box center [338, 277] width 620 height 22
click at [42, 279] on div "100% 50% 25%" at bounding box center [338, 277] width 620 height 22
click at [491, 272] on div "100% 50% 25%" at bounding box center [338, 277] width 620 height 22
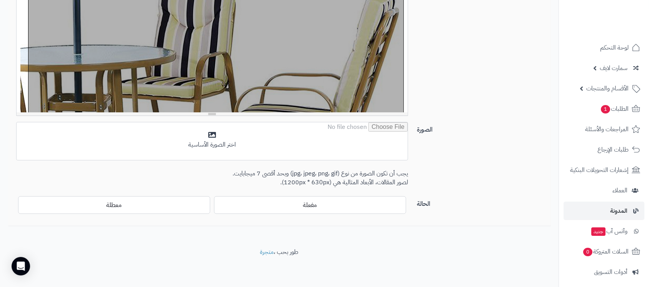
scroll to position [165, 0]
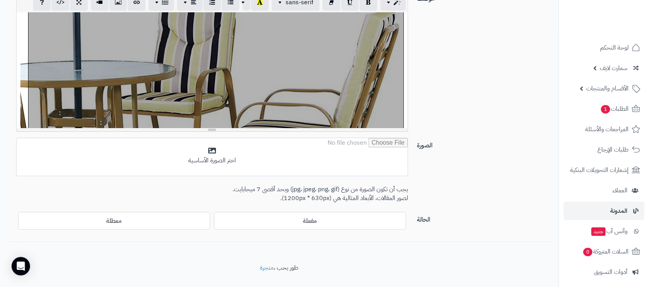
click at [474, 99] on div "**********" at bounding box center [279, 64] width 538 height 147
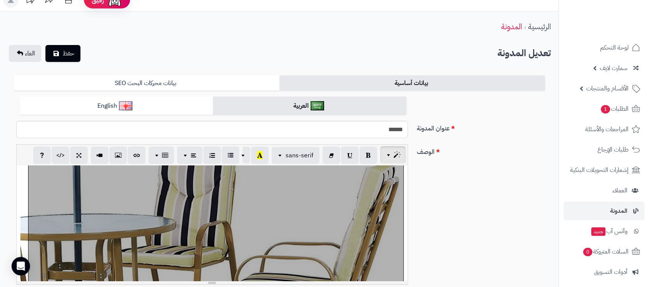
scroll to position [11, 0]
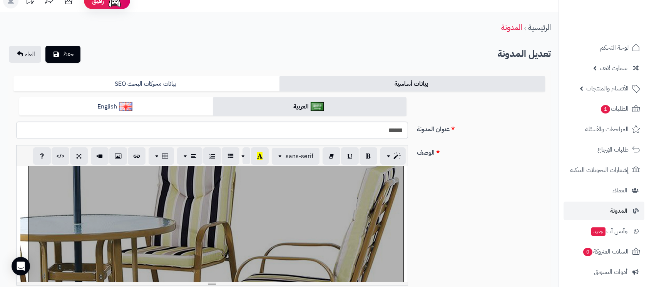
click at [199, 189] on div at bounding box center [215, 282] width 375 height 375
click at [25, 188] on div "**********" at bounding box center [212, 224] width 391 height 115
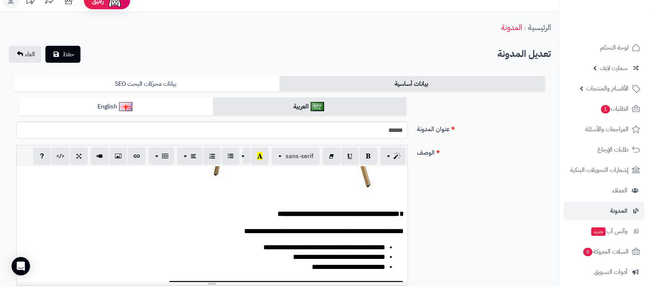
scroll to position [1591, 0]
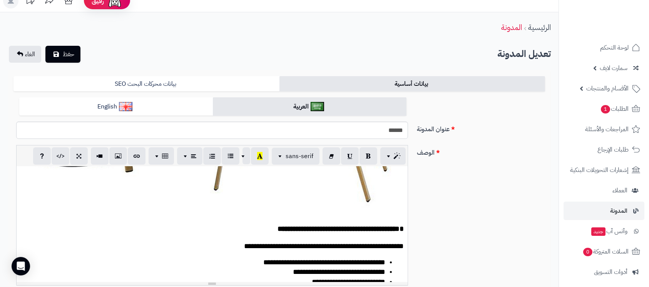
click at [347, 221] on div "**********" at bounding box center [212, 224] width 391 height 115
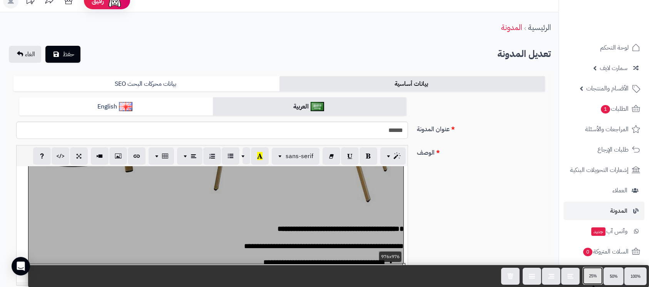
click at [597, 274] on button "25%" at bounding box center [593, 276] width 20 height 18
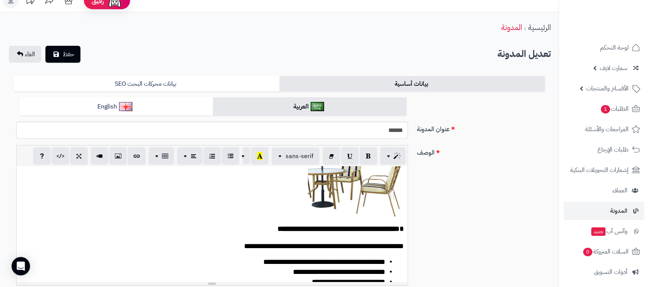
scroll to position [1288, 0]
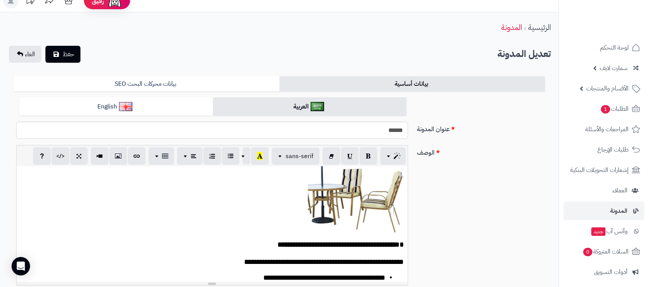
click at [308, 232] on h2 "**********" at bounding box center [211, 196] width 383 height 109
click at [351, 237] on div "**********" at bounding box center [212, 224] width 391 height 115
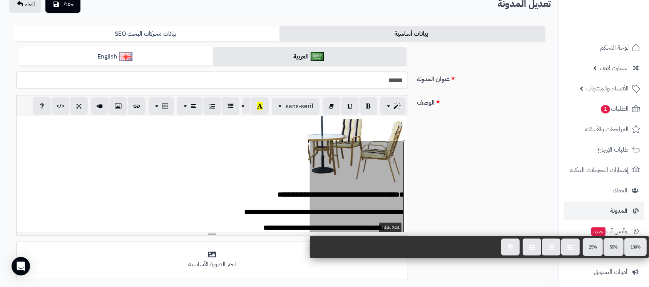
scroll to position [62, 0]
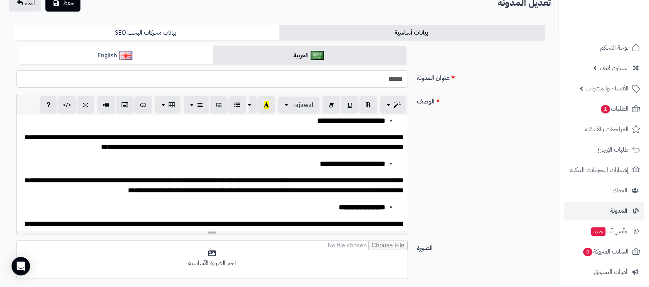
scroll to position [513, 0]
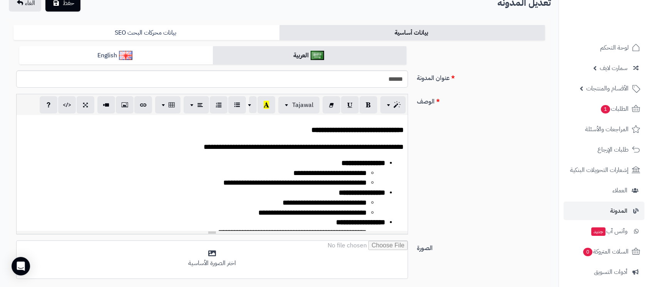
click at [288, 136] on h2 "**********" at bounding box center [211, 129] width 383 height 13
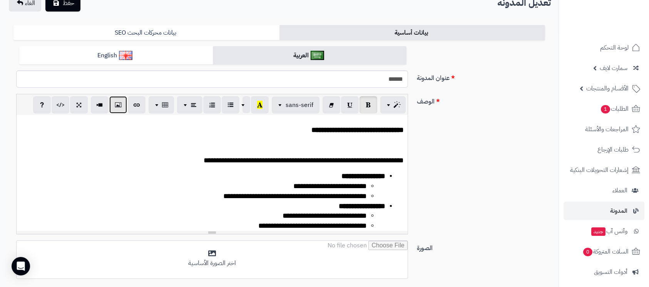
click at [120, 107] on icon "button" at bounding box center [117, 105] width 5 height 8
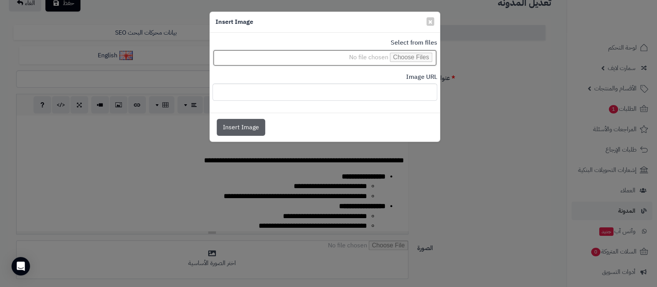
click at [406, 56] on input "file" at bounding box center [324, 57] width 225 height 17
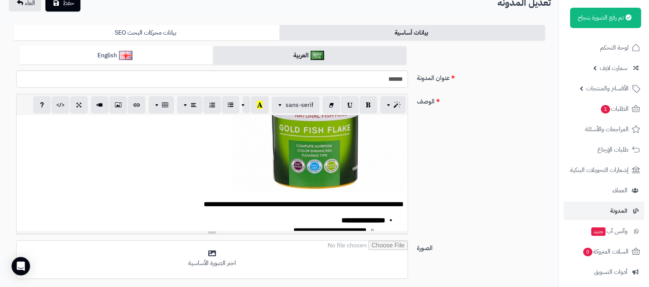
scroll to position [667, 0]
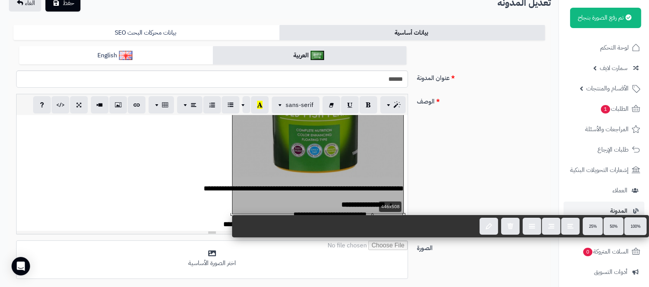
click at [344, 177] on div "**********" at bounding box center [212, 172] width 391 height 115
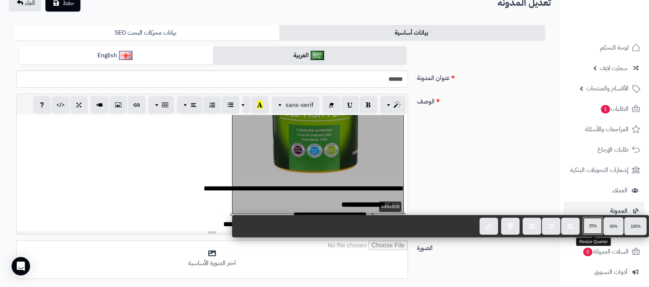
click at [593, 222] on button "25%" at bounding box center [593, 226] width 20 height 18
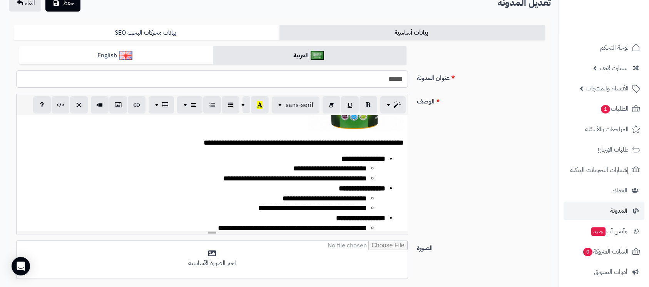
scroll to position [611, 0]
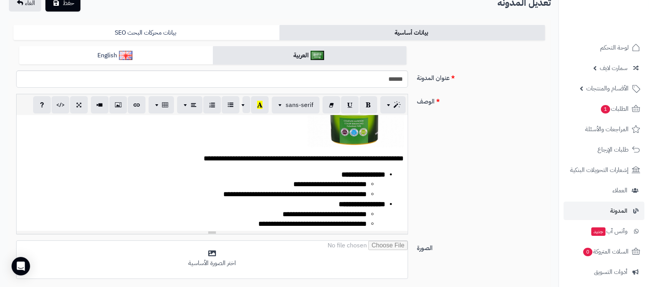
click at [365, 159] on div "**********" at bounding box center [212, 172] width 391 height 115
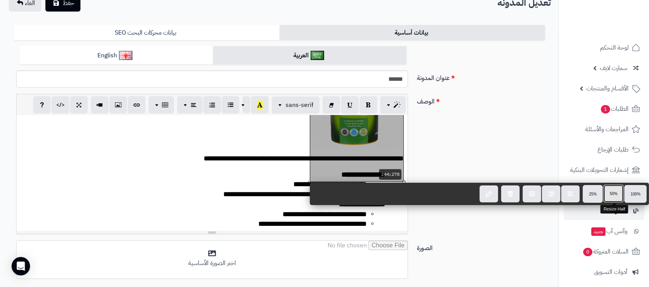
click at [615, 197] on button "50%" at bounding box center [614, 194] width 20 height 18
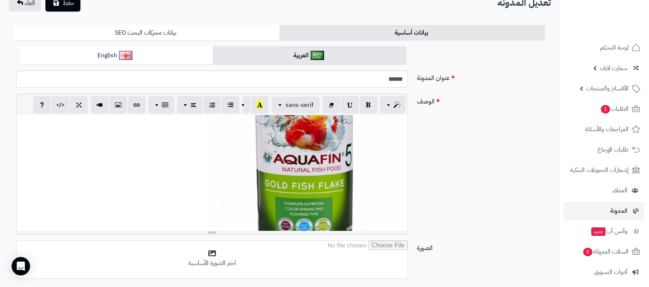
scroll to position [714, 0]
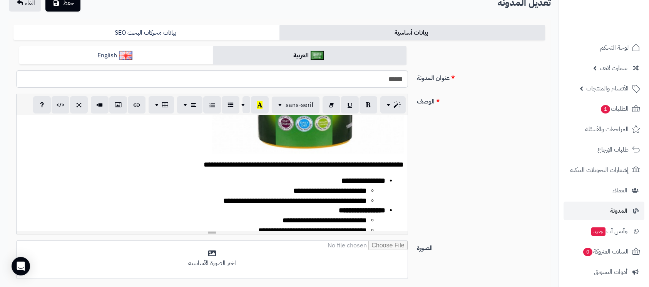
click at [306, 168] on div "**********" at bounding box center [212, 172] width 391 height 115
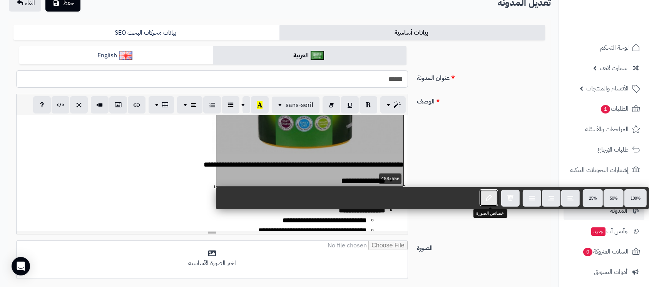
click at [489, 200] on icon "button" at bounding box center [489, 197] width 6 height 7
type input "**********"
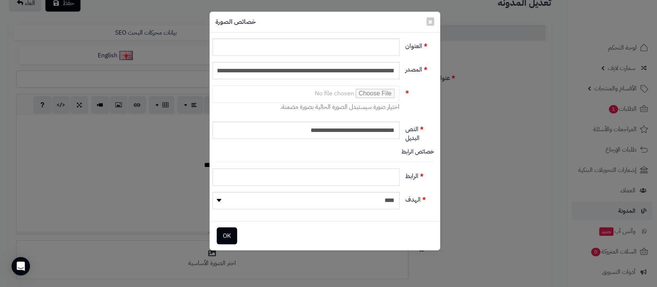
click at [360, 174] on input "الرابط" at bounding box center [305, 177] width 187 height 17
type input "**********"
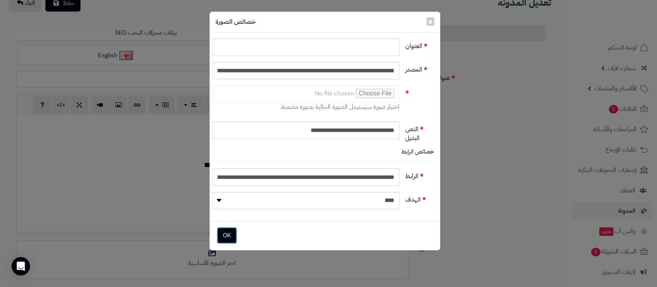
click at [222, 236] on button "OK" at bounding box center [227, 235] width 20 height 17
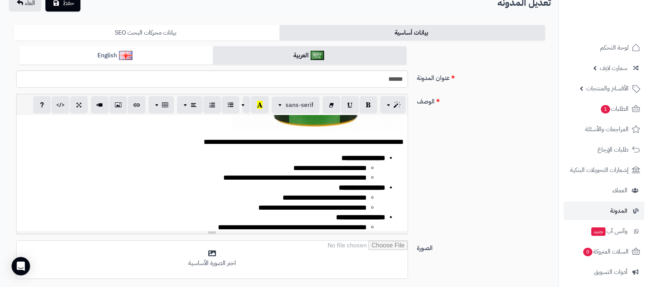
scroll to position [0, 0]
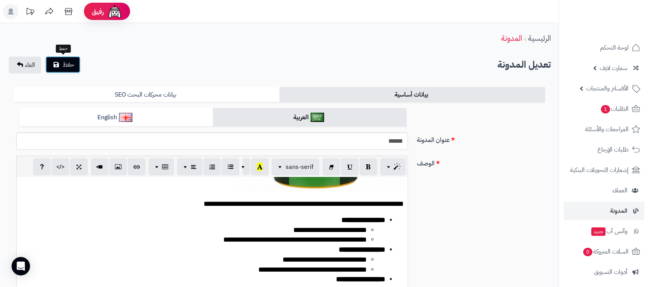
click at [60, 69] on button "حفظ" at bounding box center [62, 64] width 35 height 17
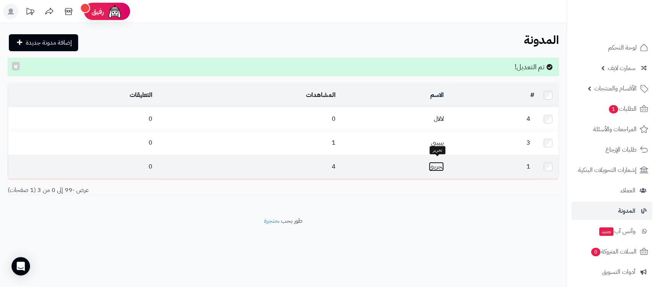
click at [441, 165] on link "تجريبي" at bounding box center [436, 166] width 15 height 9
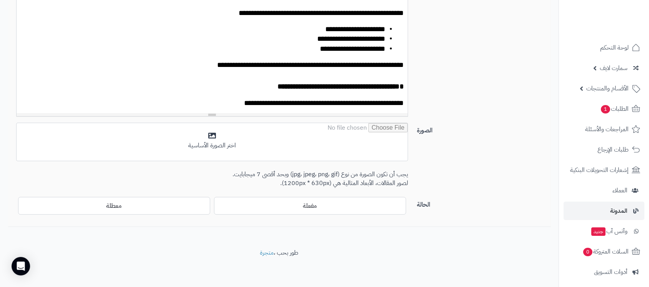
scroll to position [1386, 0]
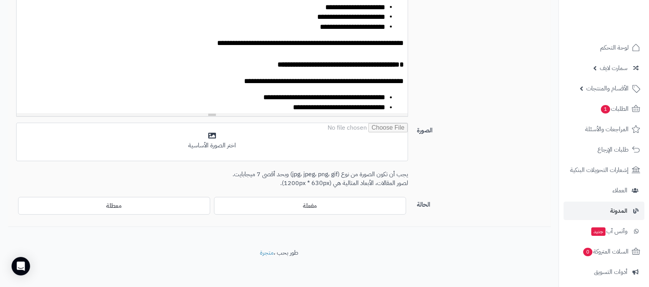
click at [483, 167] on div "الصورة اختر الصورة الأساسية يجب أن تكون الصورة من نوع (jpg، jpeg، png، gif) وبح…" at bounding box center [279, 160] width 538 height 74
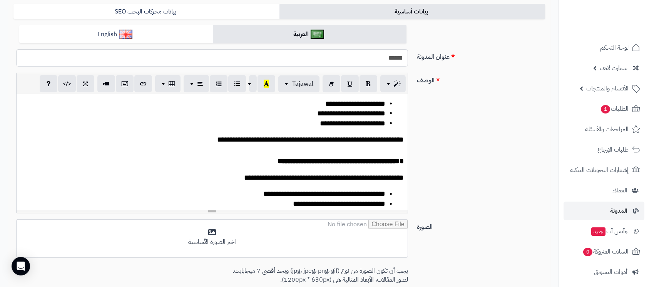
scroll to position [129, 0]
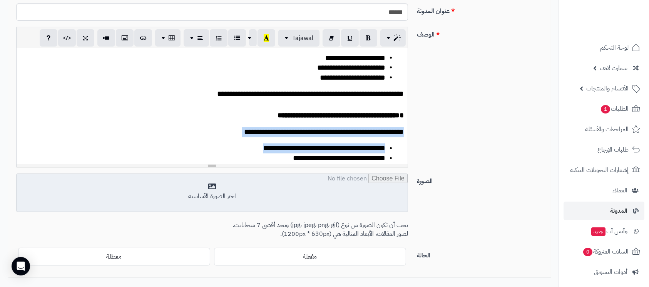
drag, startPoint x: 209, startPoint y: 164, endPoint x: 219, endPoint y: 202, distance: 39.0
click at [215, 212] on div "**********" at bounding box center [279, 125] width 532 height 293
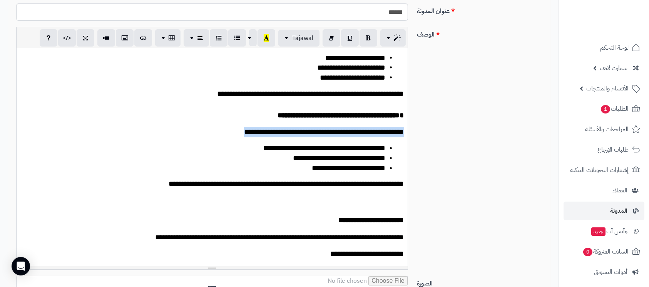
drag, startPoint x: 214, startPoint y: 166, endPoint x: 223, endPoint y: 282, distance: 116.6
click at [221, 269] on div at bounding box center [212, 267] width 391 height 3
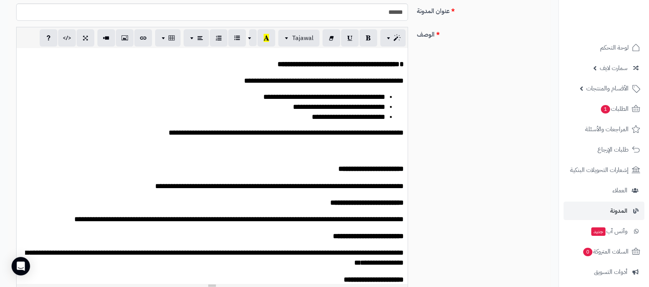
click at [275, 101] on span "**********" at bounding box center [324, 97] width 122 height 7
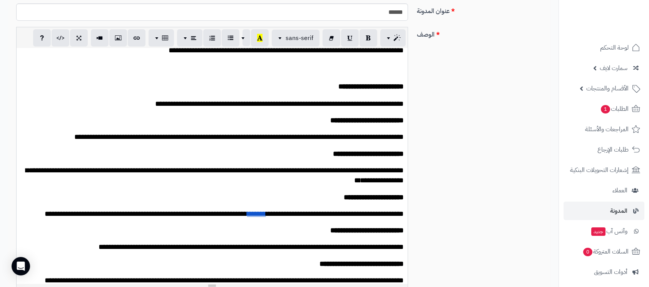
scroll to position [1488, 0]
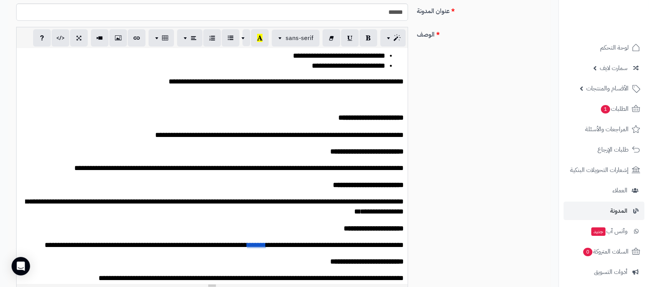
click at [394, 102] on p at bounding box center [211, 97] width 383 height 8
click at [377, 102] on p at bounding box center [211, 97] width 383 height 8
click at [127, 39] on icon "button" at bounding box center [124, 37] width 5 height 8
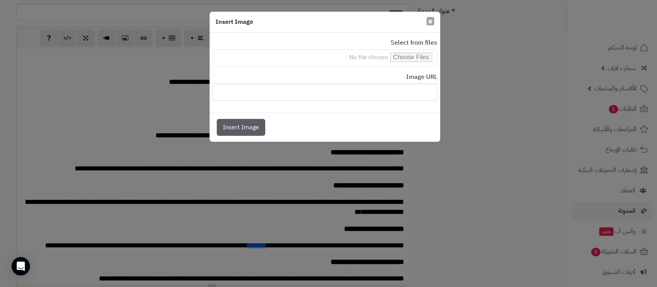
click at [432, 18] on button "×" at bounding box center [430, 21] width 8 height 8
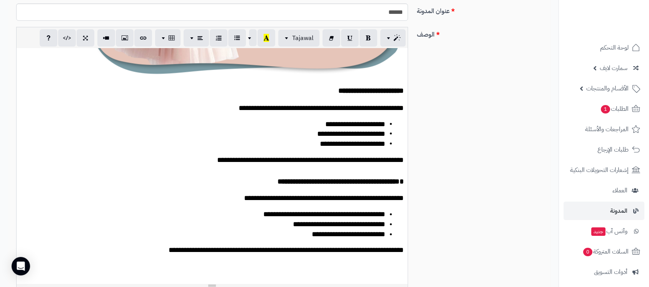
scroll to position [1283, 0]
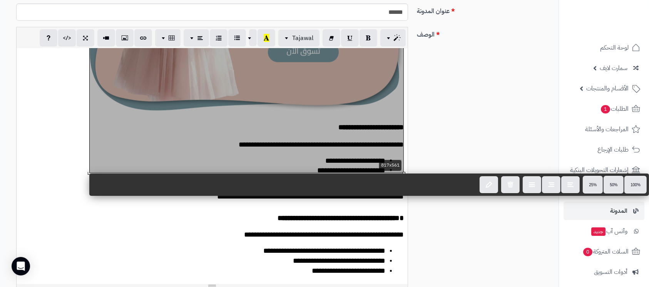
click at [337, 154] on div "**********" at bounding box center [212, 165] width 391 height 235
click at [489, 187] on icon "button" at bounding box center [489, 184] width 6 height 7
type input "**********"
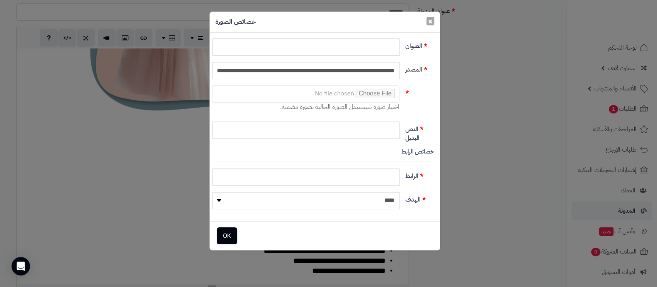
click at [429, 19] on span "×" at bounding box center [430, 21] width 5 height 12
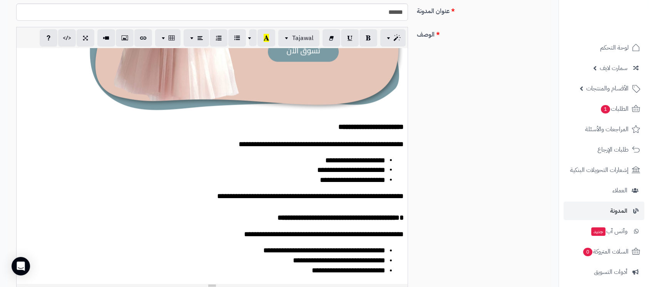
scroll to position [1283, 0]
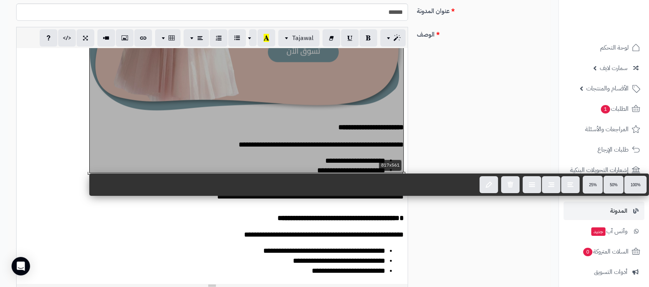
click at [383, 155] on div "**********" at bounding box center [212, 165] width 391 height 235
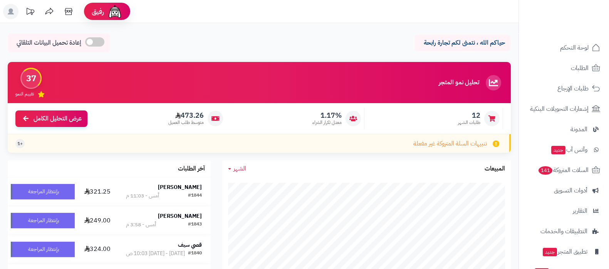
scroll to position [42, 0]
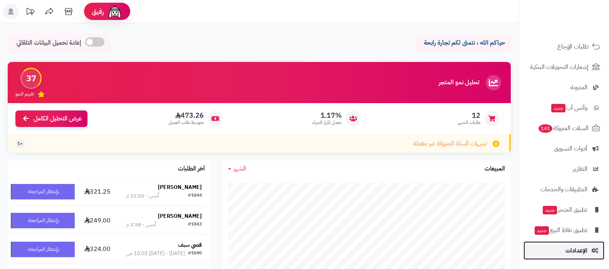
click at [563, 257] on link "الإعدادات" at bounding box center [563, 250] width 81 height 18
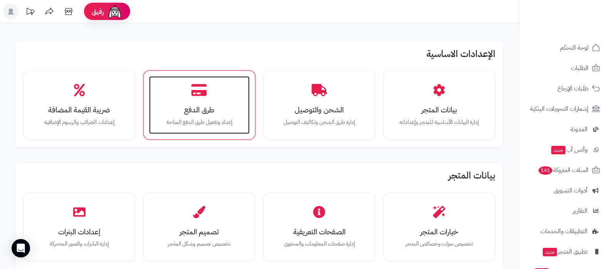
click at [198, 100] on div "طرق الدفع إعداد وتفعيل طرق الدفع المتاحة" at bounding box center [199, 105] width 101 height 58
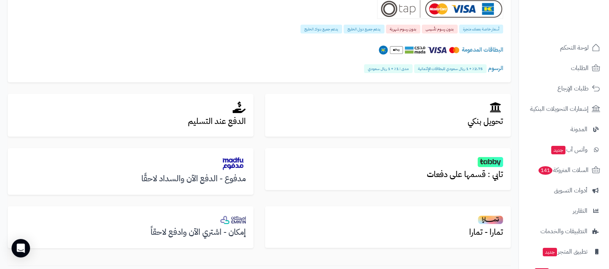
scroll to position [248, 0]
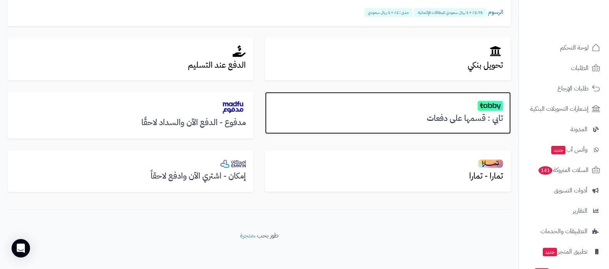
click at [471, 116] on h3 "تابي : قسمها على دفعات" at bounding box center [388, 118] width 230 height 9
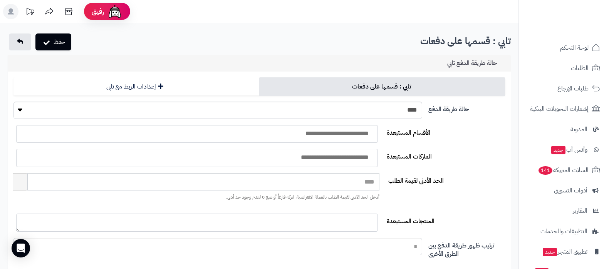
select select
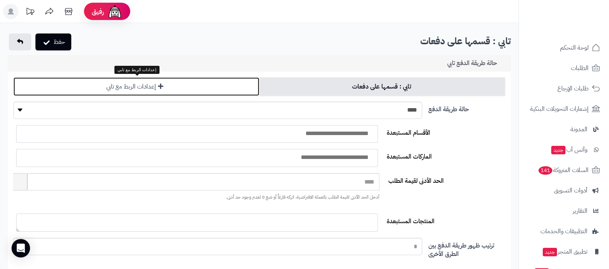
click at [186, 86] on link "إعدادات الربط مع تابي" at bounding box center [136, 86] width 246 height 18
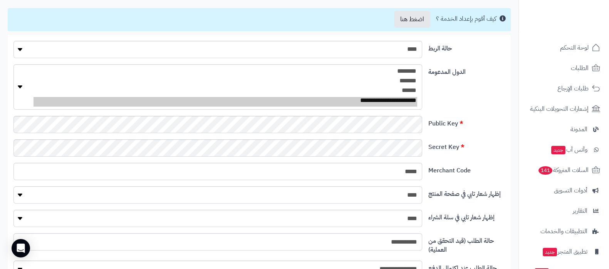
scroll to position [96, 0]
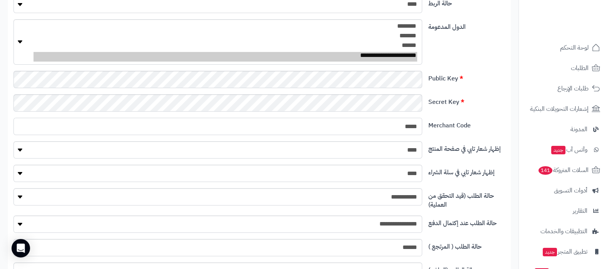
drag, startPoint x: 408, startPoint y: 126, endPoint x: 346, endPoint y: 126, distance: 62.0
click at [346, 126] on input "*****" at bounding box center [217, 126] width 408 height 17
drag, startPoint x: 371, startPoint y: 127, endPoint x: 520, endPoint y: 122, distance: 148.6
click at [527, 126] on div "رفيق ! الطلبات معالجة مكتمل إرجاع المنتجات العملاء المتواجدون الان 1667 عملاء م…" at bounding box center [304, 128] width 609 height 448
type input "**"
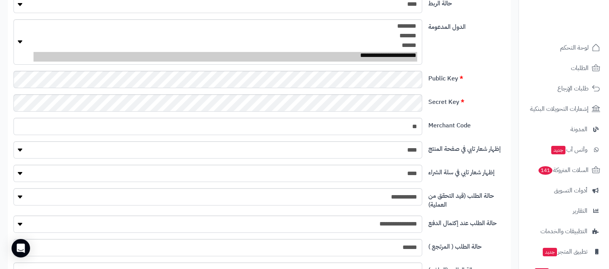
click at [481, 105] on label "Secret Key" at bounding box center [466, 100] width 83 height 12
click at [498, 99] on label "Secret Key" at bounding box center [466, 100] width 83 height 12
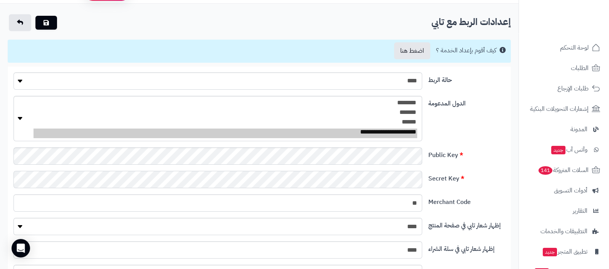
scroll to position [0, 0]
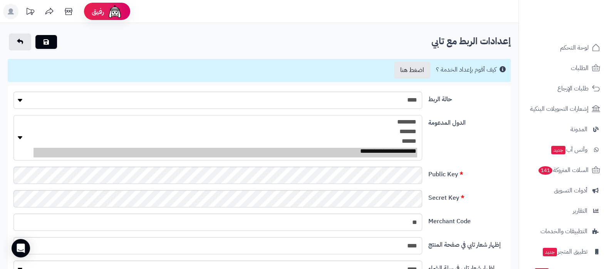
select select "**"
click at [376, 149] on option "**********" at bounding box center [224, 153] width 383 height 10
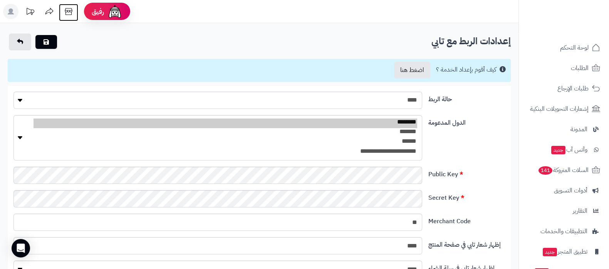
click at [69, 12] on icon at bounding box center [68, 11] width 15 height 15
click at [44, 40] on icon "submit" at bounding box center [45, 41] width 5 height 6
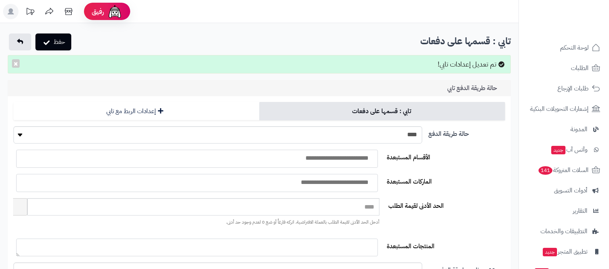
select select
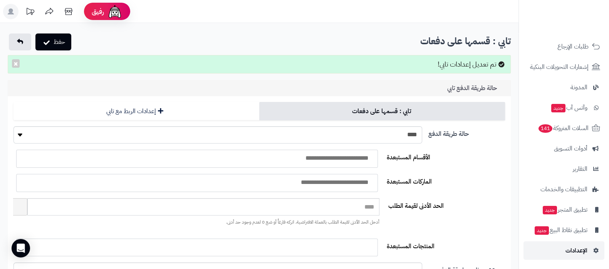
click at [570, 245] on span "الإعدادات" at bounding box center [576, 250] width 22 height 11
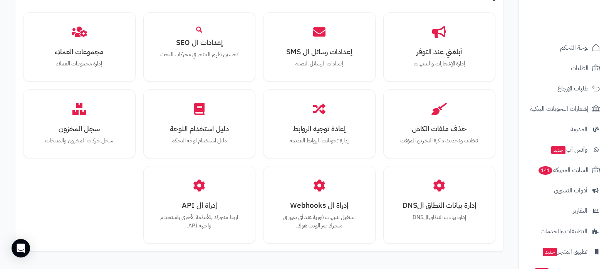
scroll to position [712, 0]
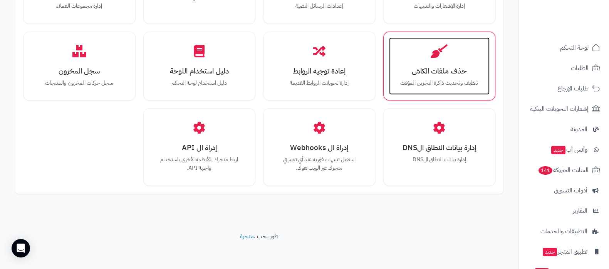
click at [450, 75] on h3 "حذف ملفات الكاش" at bounding box center [438, 71] width 85 height 8
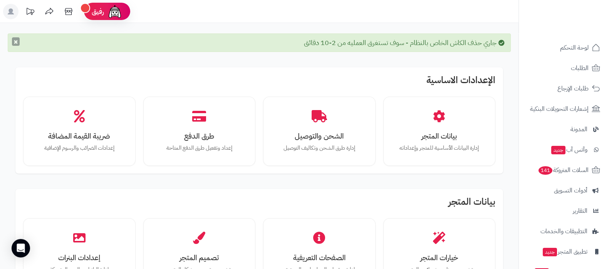
click at [13, 43] on button "×" at bounding box center [16, 41] width 8 height 8
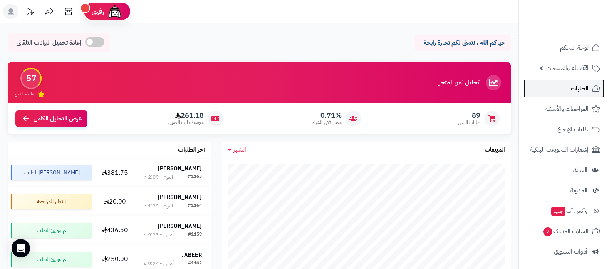
click at [579, 84] on span "الطلبات" at bounding box center [579, 88] width 18 height 11
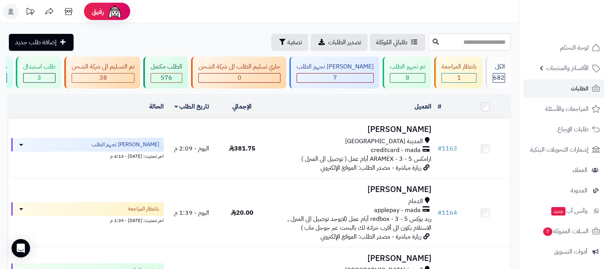
click at [470, 39] on input "text" at bounding box center [469, 41] width 82 height 17
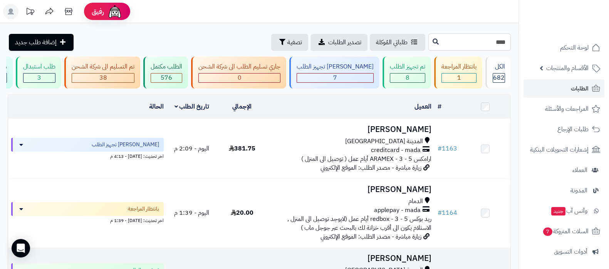
type input "****"
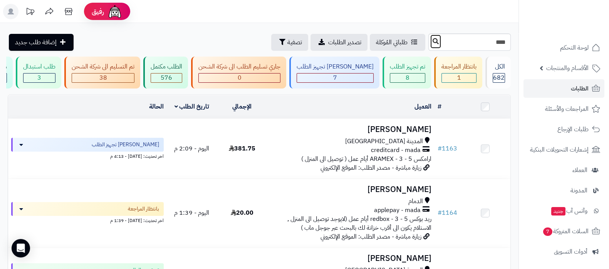
click at [430, 44] on button at bounding box center [436, 41] width 12 height 15
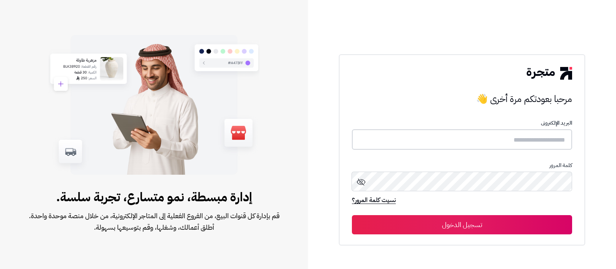
click at [508, 135] on input "text" at bounding box center [462, 139] width 220 height 20
type input "**********"
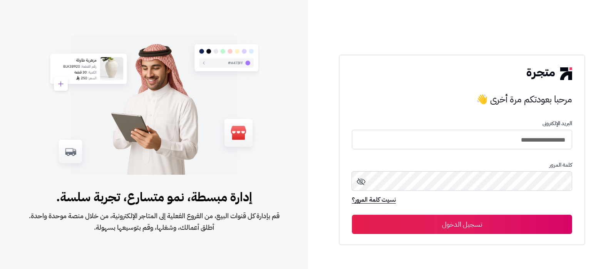
click at [460, 220] on button "تسجيل الدخول" at bounding box center [462, 224] width 220 height 19
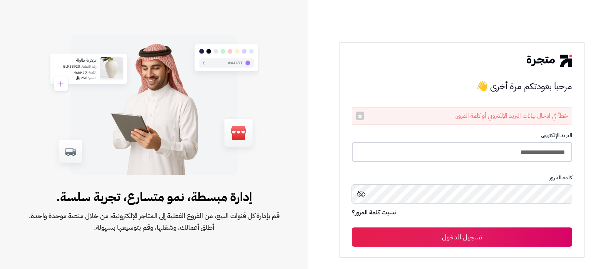
click at [468, 148] on input "**********" at bounding box center [462, 152] width 220 height 20
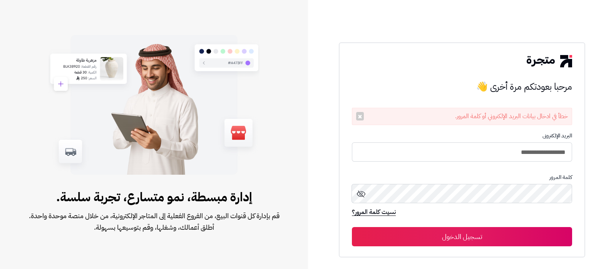
type input "**********"
click at [352, 227] on button "تسجيل الدخول" at bounding box center [462, 236] width 220 height 19
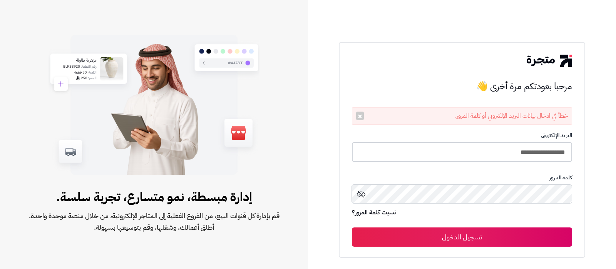
click at [448, 152] on input "**********" at bounding box center [462, 152] width 220 height 20
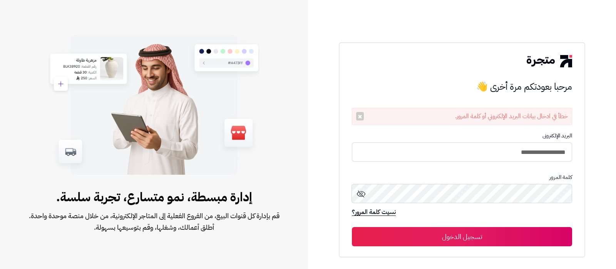
type input "**********"
click at [352, 227] on button "تسجيل الدخول" at bounding box center [462, 236] width 220 height 19
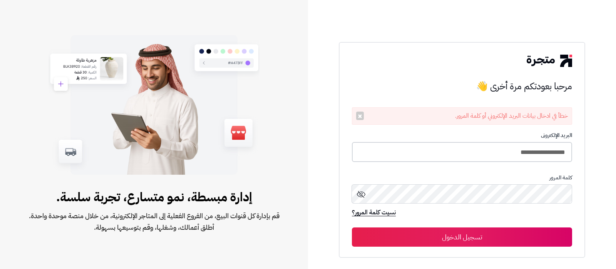
drag, startPoint x: 425, startPoint y: 155, endPoint x: 353, endPoint y: 163, distance: 72.9
click at [425, 155] on input "**********" at bounding box center [462, 152] width 220 height 20
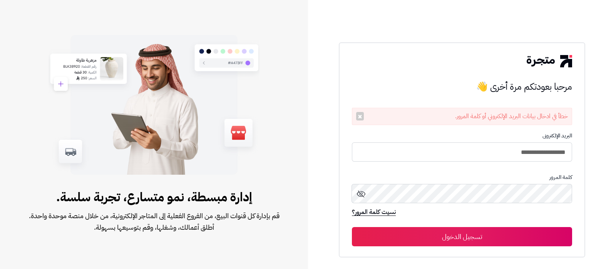
type input "**********"
click at [352, 227] on button "تسجيل الدخول" at bounding box center [462, 236] width 220 height 19
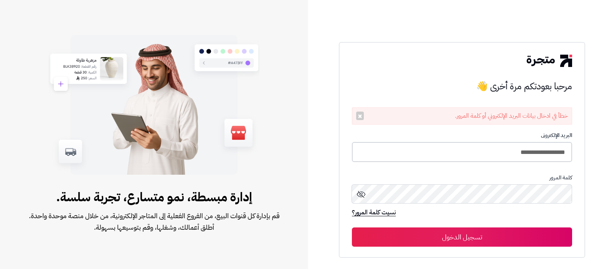
click at [443, 159] on input "**********" at bounding box center [462, 152] width 220 height 20
type input "**********"
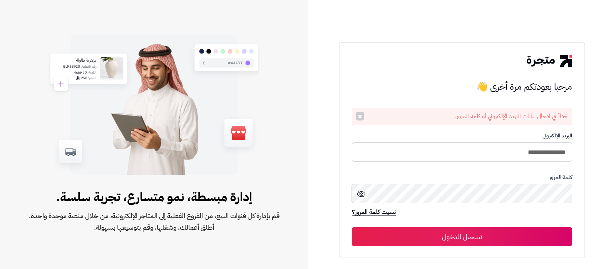
click at [495, 234] on button "تسجيل الدخول" at bounding box center [462, 236] width 220 height 19
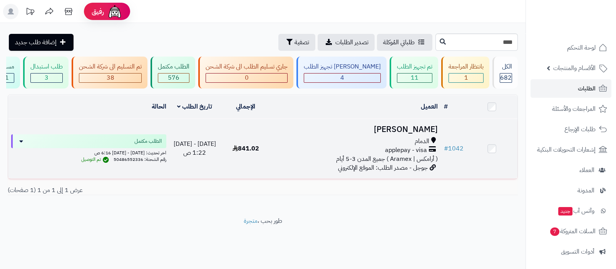
click at [403, 134] on h3 "[PERSON_NAME]" at bounding box center [356, 129] width 164 height 9
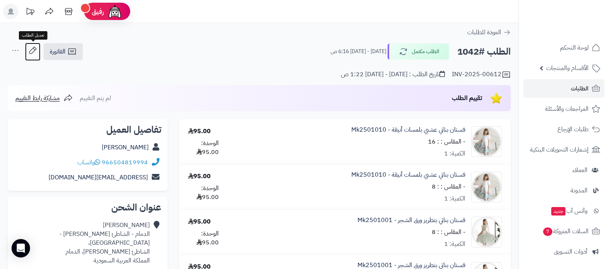
click at [29, 54] on icon at bounding box center [32, 50] width 15 height 15
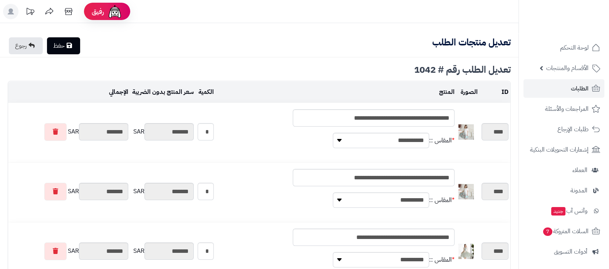
type textarea "**********"
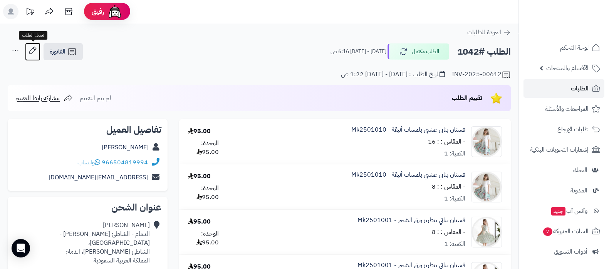
click at [35, 49] on icon at bounding box center [32, 50] width 15 height 15
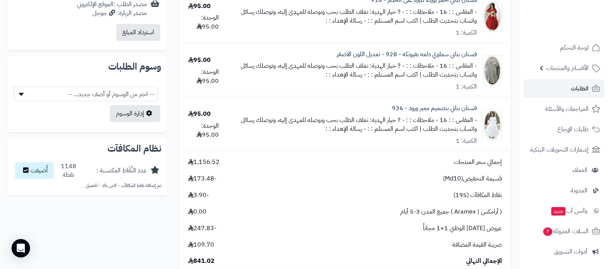
scroll to position [673, 0]
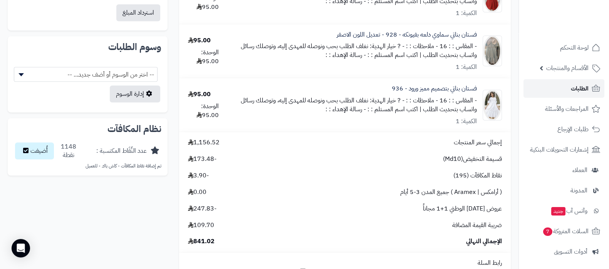
click at [556, 92] on link "الطلبات" at bounding box center [563, 88] width 81 height 18
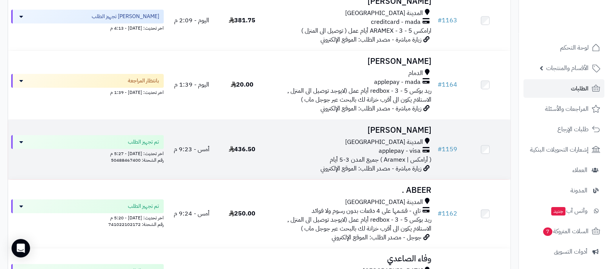
scroll to position [144, 0]
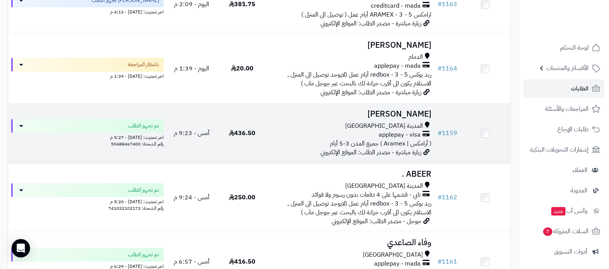
click at [395, 118] on h3 "[PERSON_NAME]" at bounding box center [350, 114] width 161 height 9
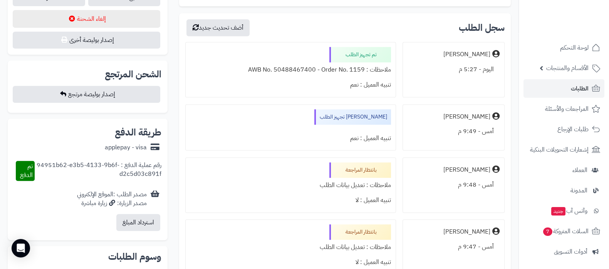
scroll to position [433, 0]
